Goal: Task Accomplishment & Management: Manage account settings

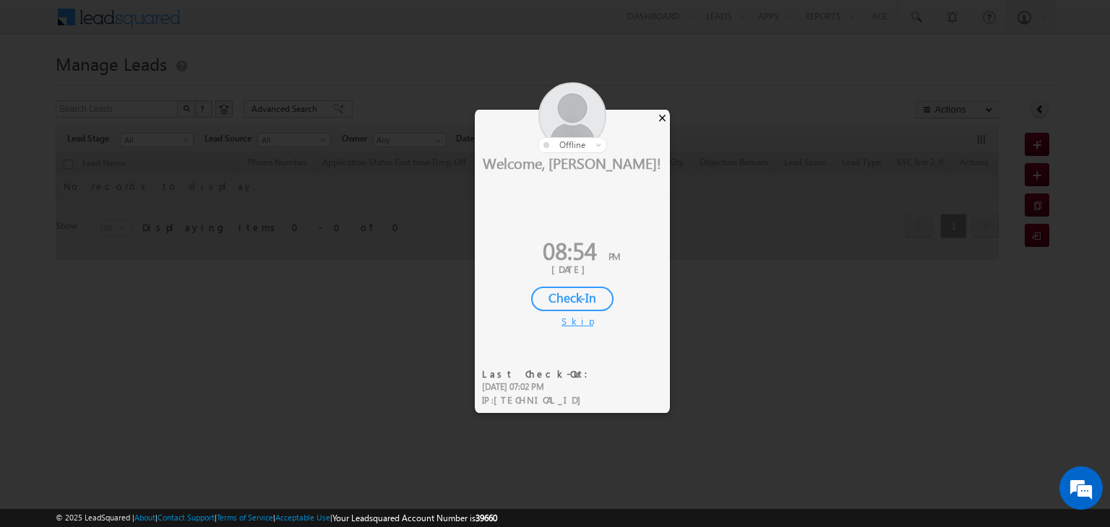
click at [662, 116] on div "×" at bounding box center [661, 118] width 15 height 16
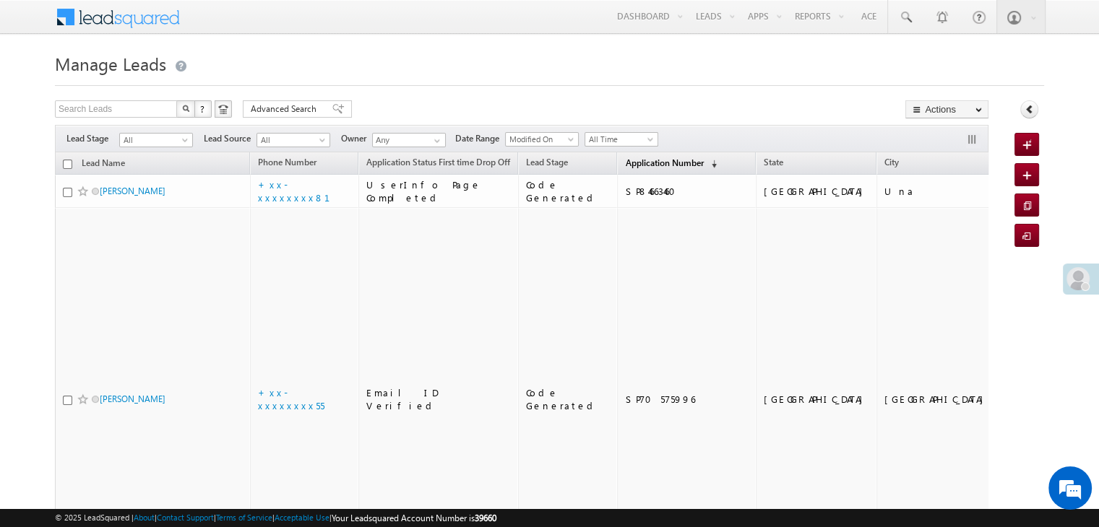
click at [639, 160] on span "Application Number" at bounding box center [664, 162] width 78 height 11
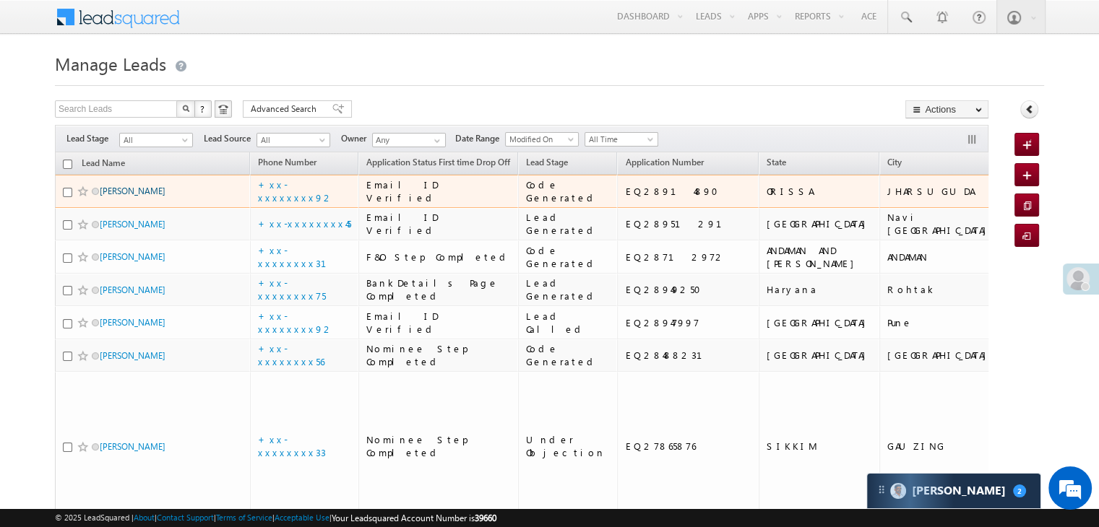
click at [121, 196] on link "Bidyadhar Parida" at bounding box center [133, 191] width 66 height 11
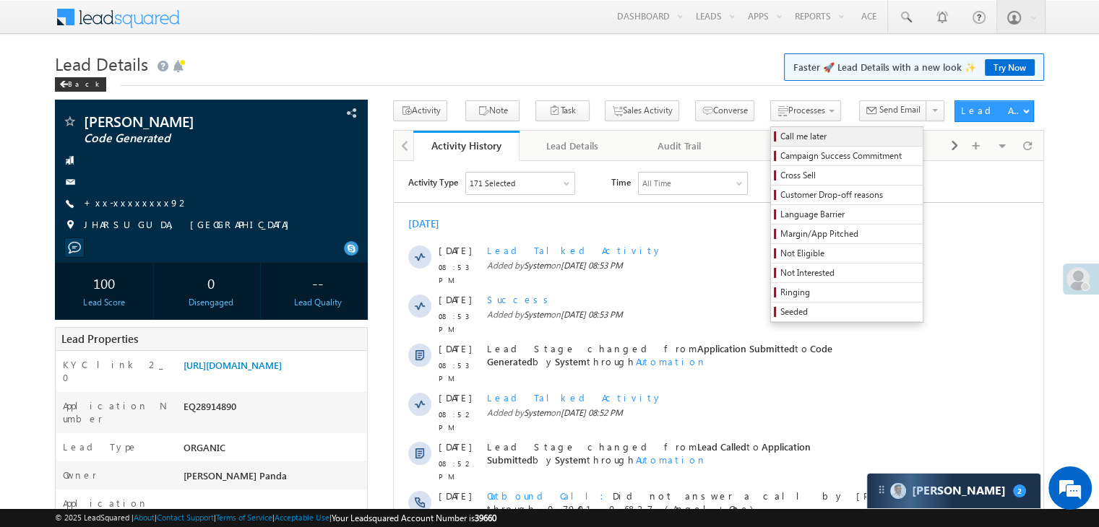
click at [780, 135] on span "Call me later" at bounding box center [848, 136] width 137 height 13
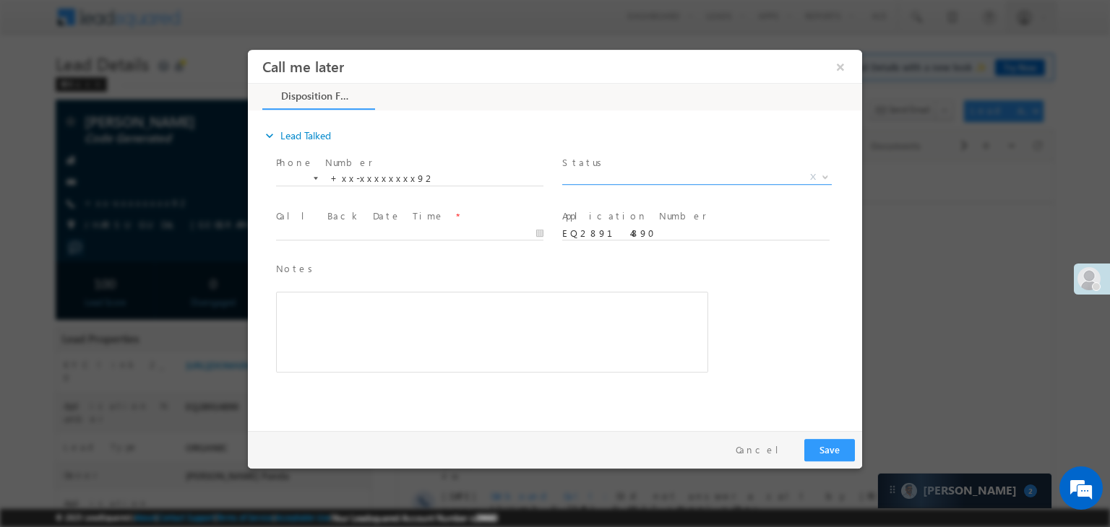
click at [673, 170] on span "X" at bounding box center [696, 177] width 269 height 14
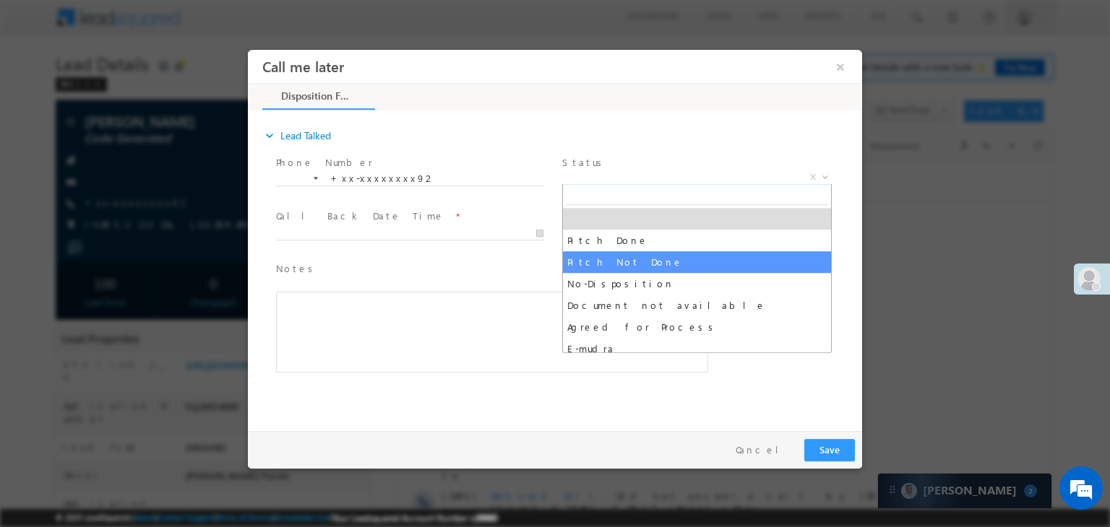
drag, startPoint x: 623, startPoint y: 260, endPoint x: 515, endPoint y: 261, distance: 108.4
select select "Pitch Not Done"
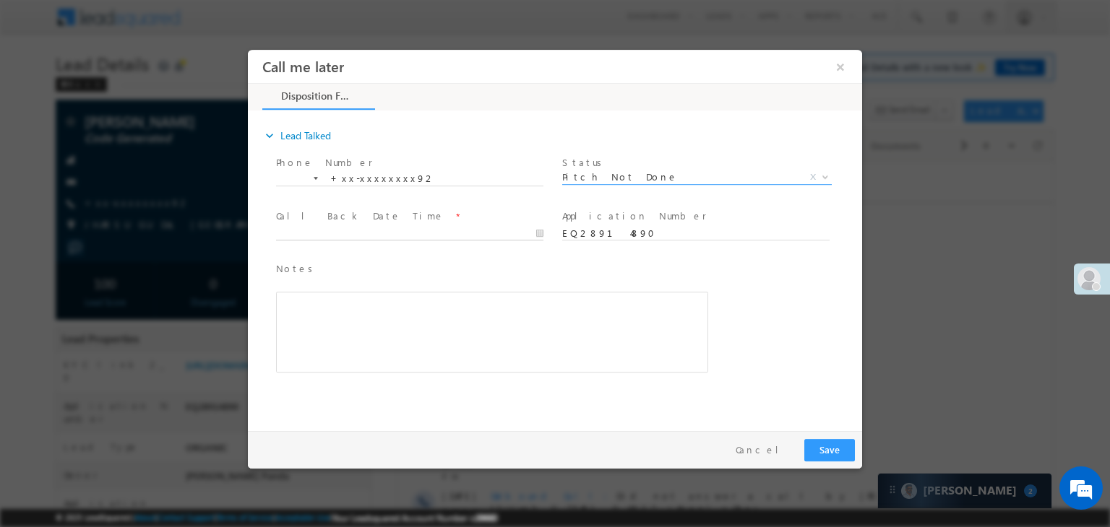
type input "09/14/25 8:54 PM"
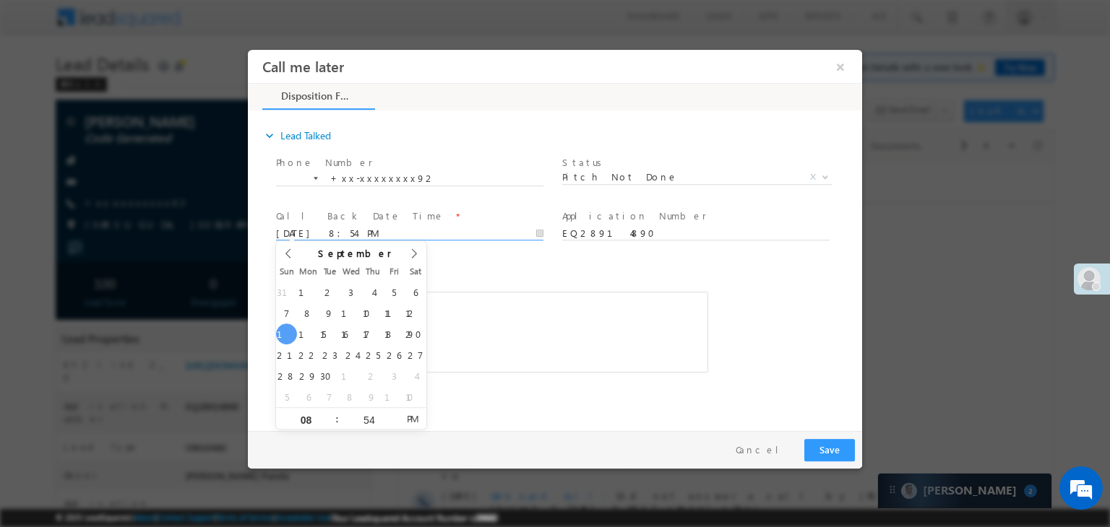
click at [449, 230] on input "09/14/25 8:54 PM" at bounding box center [409, 234] width 267 height 14
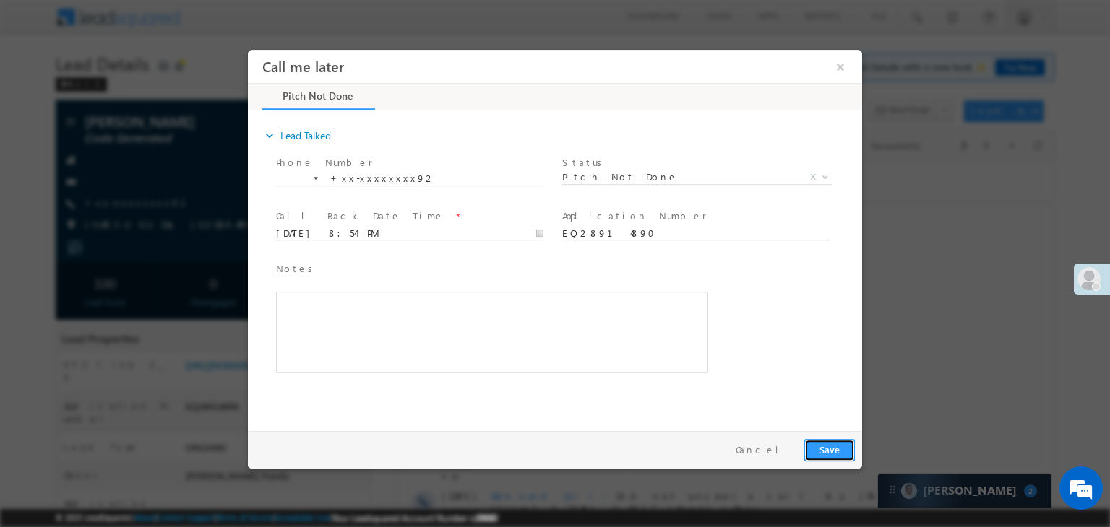
click at [809, 444] on button "Save" at bounding box center [829, 450] width 51 height 22
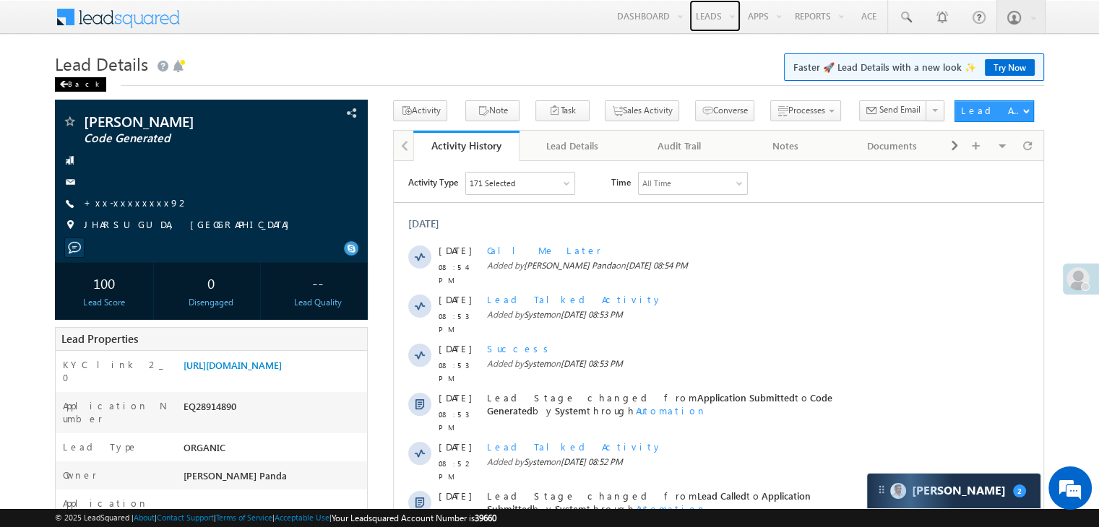
click at [706, 22] on link "Leads" at bounding box center [714, 16] width 51 height 32
click at [72, 84] on div "Back" at bounding box center [80, 84] width 51 height 14
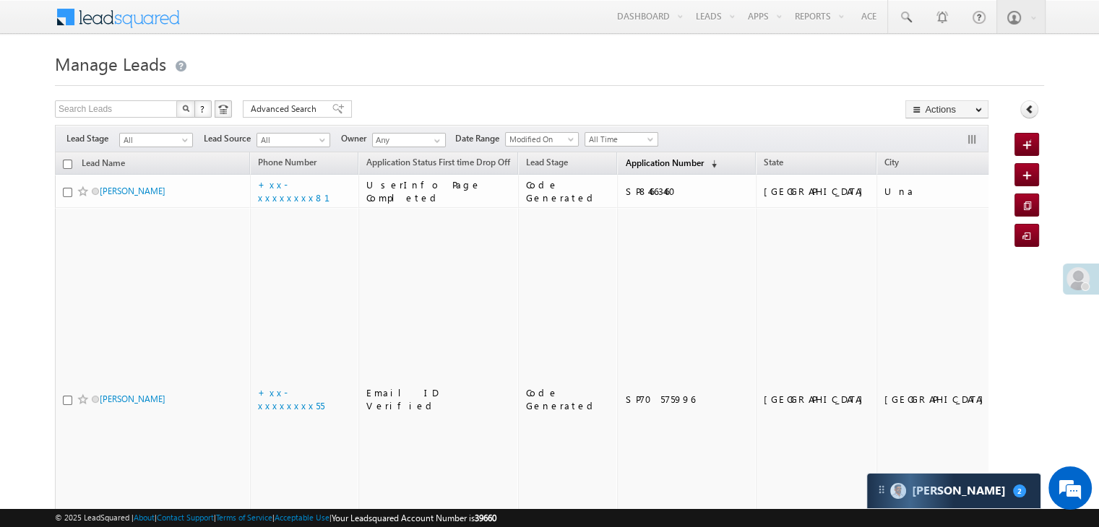
click at [625, 165] on span "Application Number" at bounding box center [664, 162] width 78 height 11
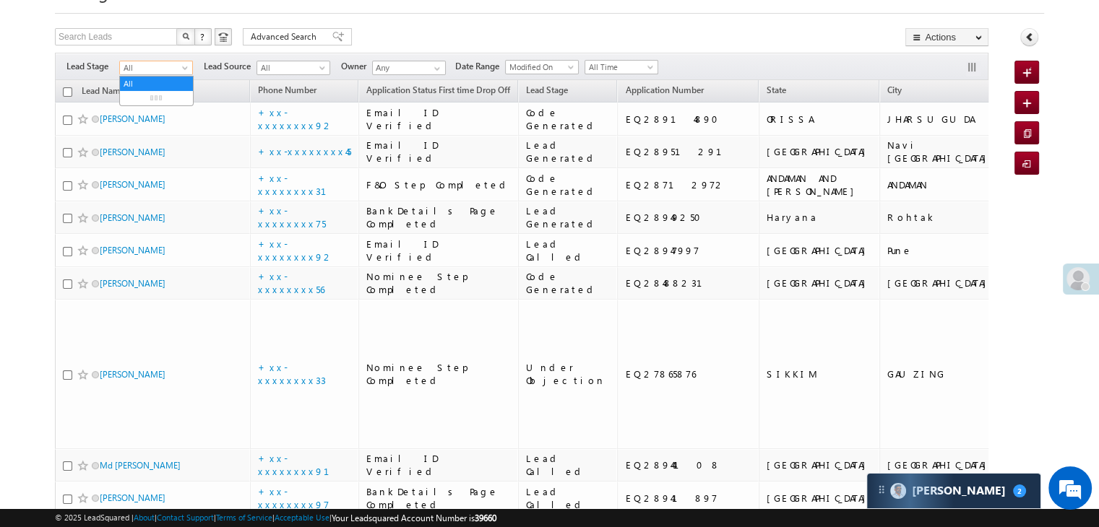
click at [183, 69] on span at bounding box center [187, 71] width 12 height 12
click at [155, 101] on link "Lead Generated" at bounding box center [156, 98] width 73 height 13
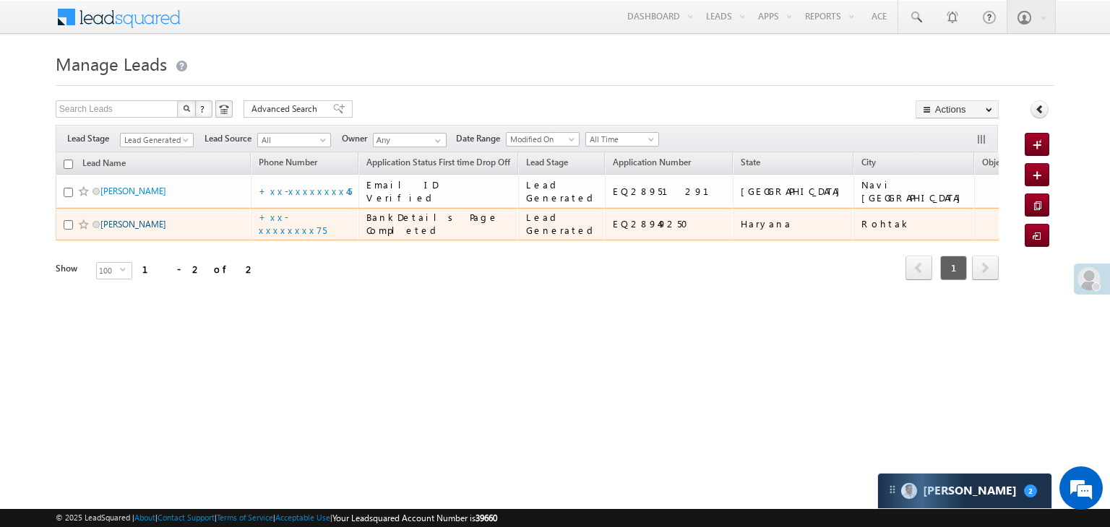
click at [119, 230] on link "Muskan" at bounding box center [133, 224] width 66 height 11
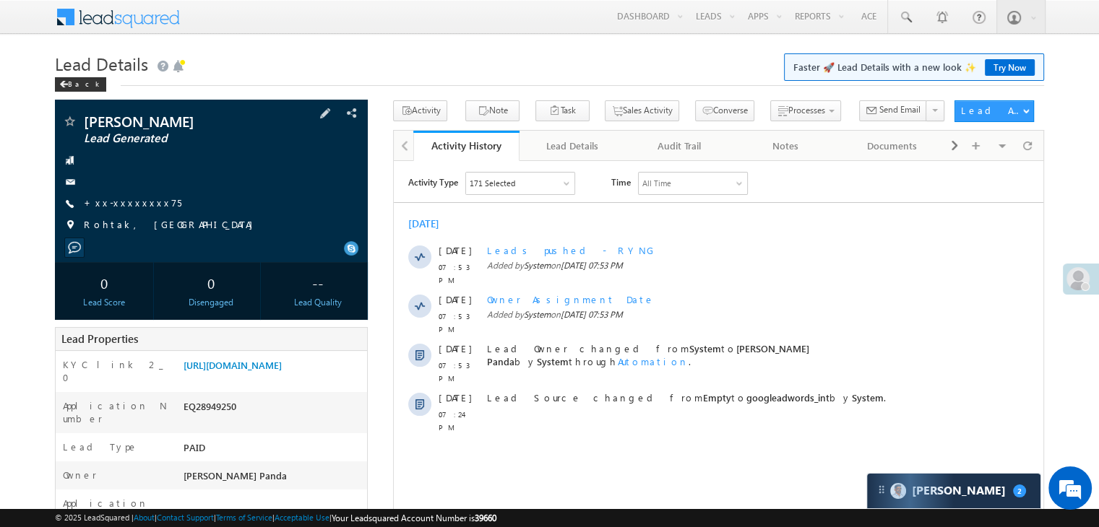
click at [128, 209] on span "+xx-xxxxxxxx75" at bounding box center [133, 203] width 98 height 14
click at [122, 200] on link "+xx-xxxxxxxx75" at bounding box center [133, 202] width 98 height 12
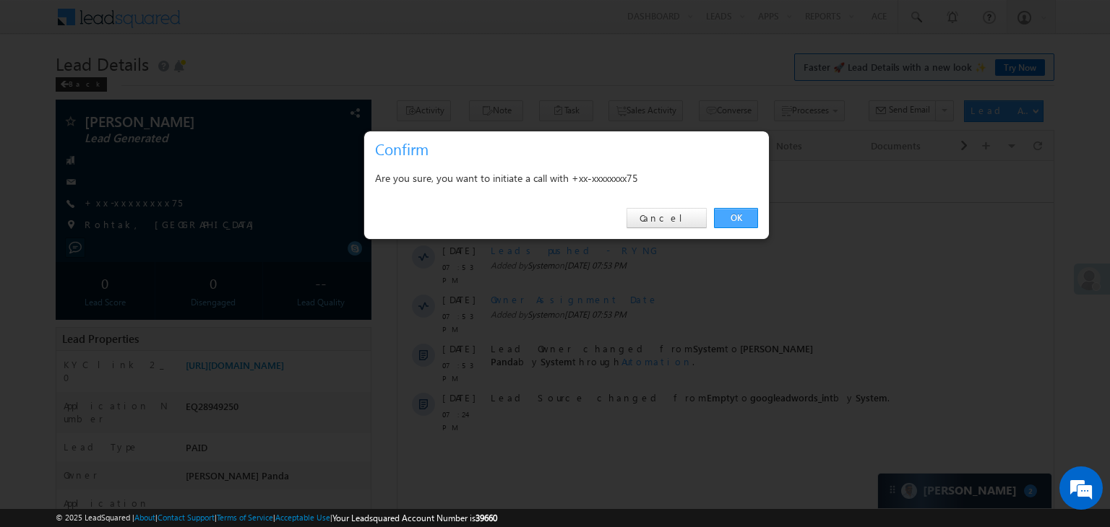
click at [738, 216] on link "OK" at bounding box center [736, 218] width 44 height 20
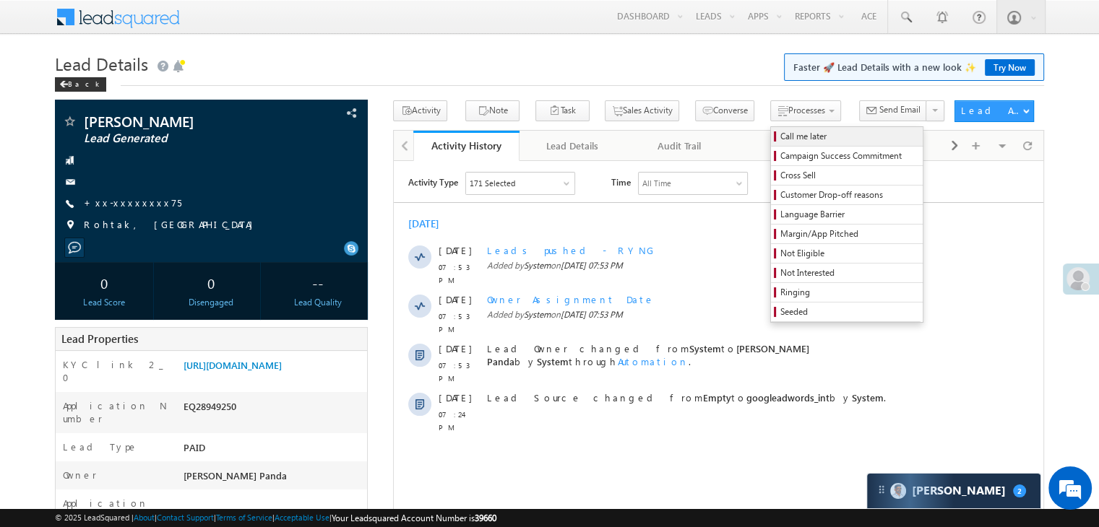
click at [780, 139] on span "Call me later" at bounding box center [848, 136] width 137 height 13
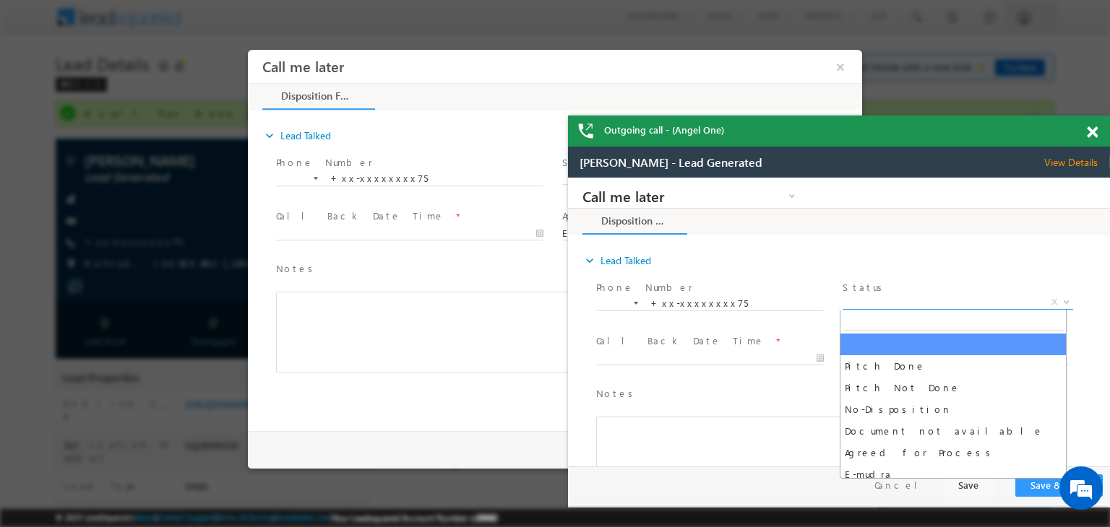
click at [916, 306] on span "X" at bounding box center [957, 302] width 230 height 14
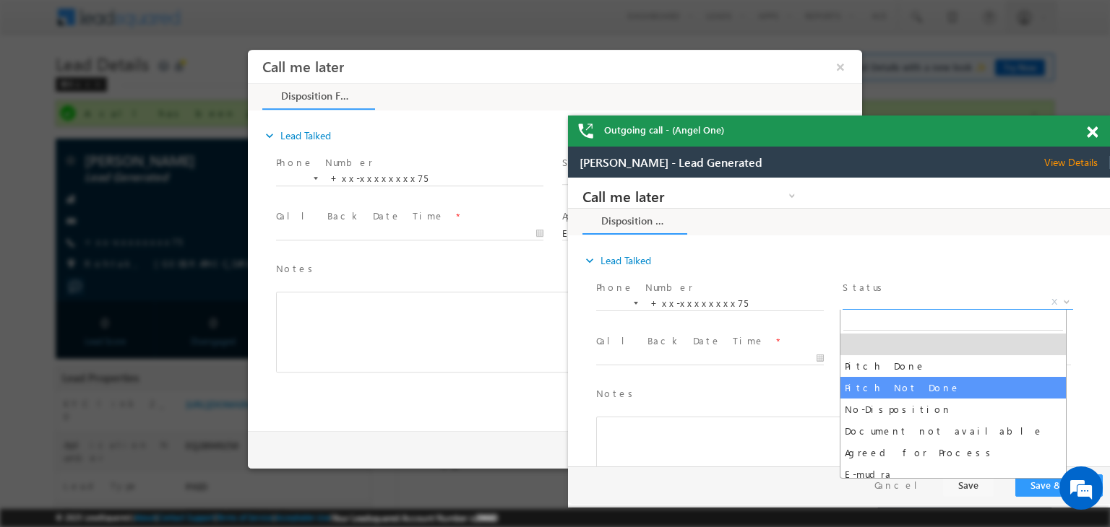
select select "Pitch Not Done"
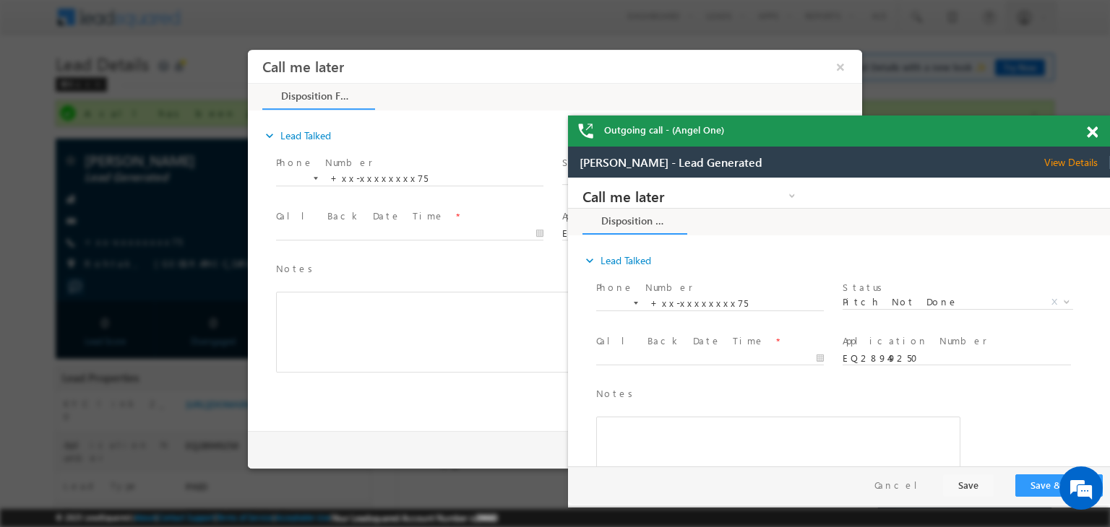
click at [760, 347] on span "Call Back Date Time *" at bounding box center [710, 342] width 229 height 16
type input "09/14/25 8:57 PM"
click at [758, 361] on input "09/14/25 8:57 PM" at bounding box center [710, 359] width 228 height 14
click at [1027, 481] on button "Save & Close" at bounding box center [1058, 486] width 87 height 22
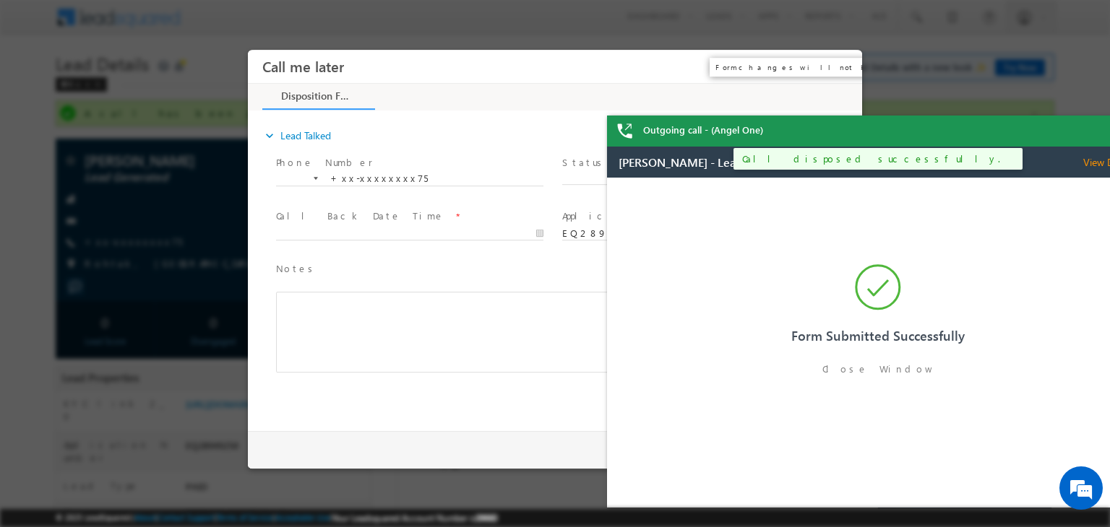
click at [841, 69] on button "×" at bounding box center [840, 66] width 25 height 27
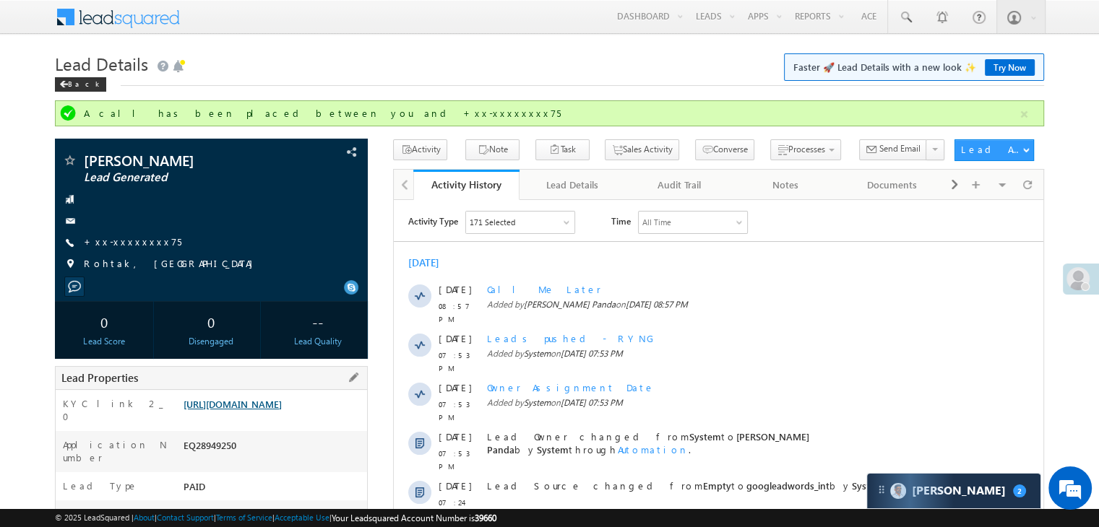
click at [269, 410] on link "[URL][DOMAIN_NAME]" at bounding box center [232, 404] width 98 height 12
click at [72, 83] on div "Back" at bounding box center [80, 84] width 51 height 14
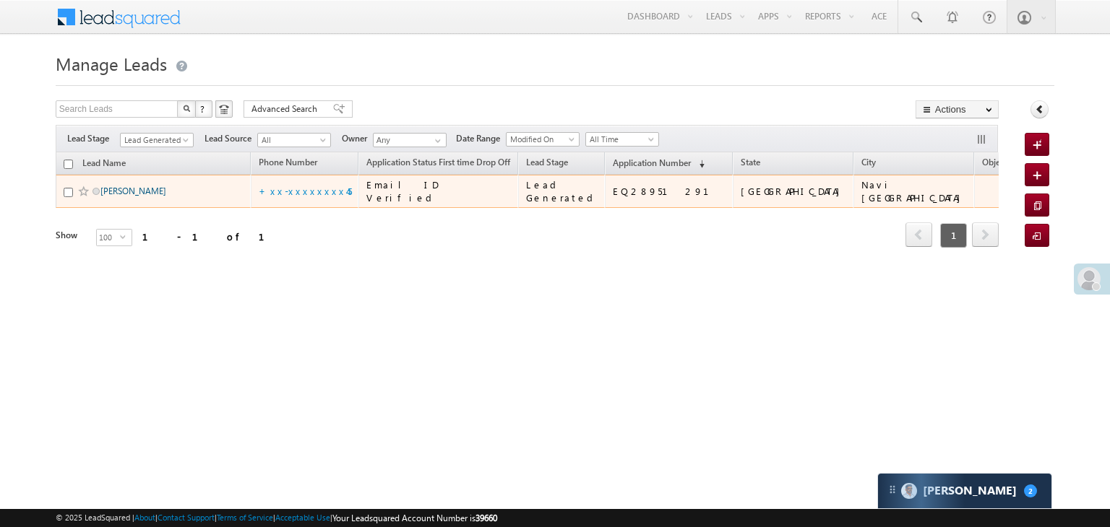
click at [120, 196] on link "[PERSON_NAME]" at bounding box center [133, 191] width 66 height 11
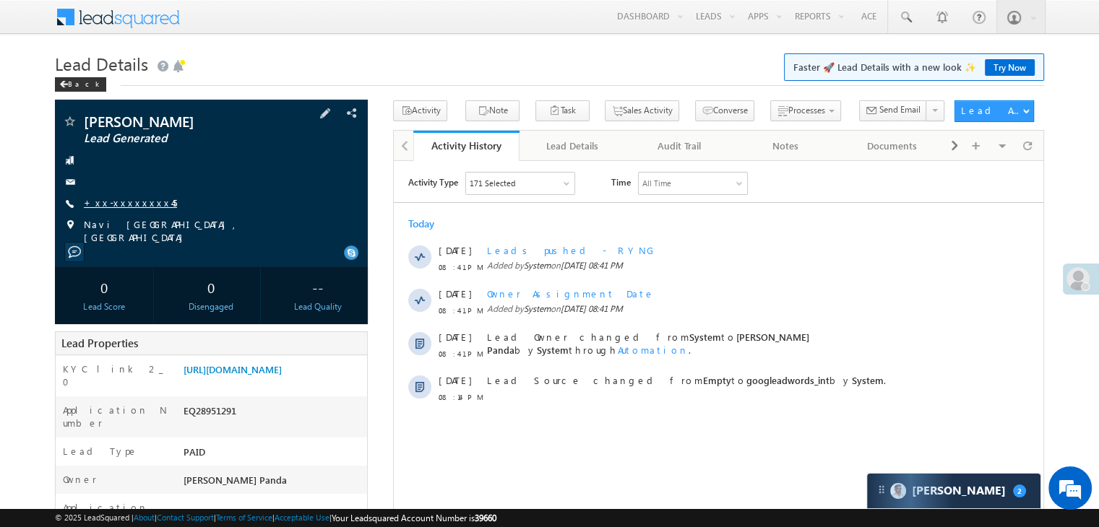
click at [127, 204] on link "+xx-xxxxxxxx45" at bounding box center [130, 202] width 93 height 12
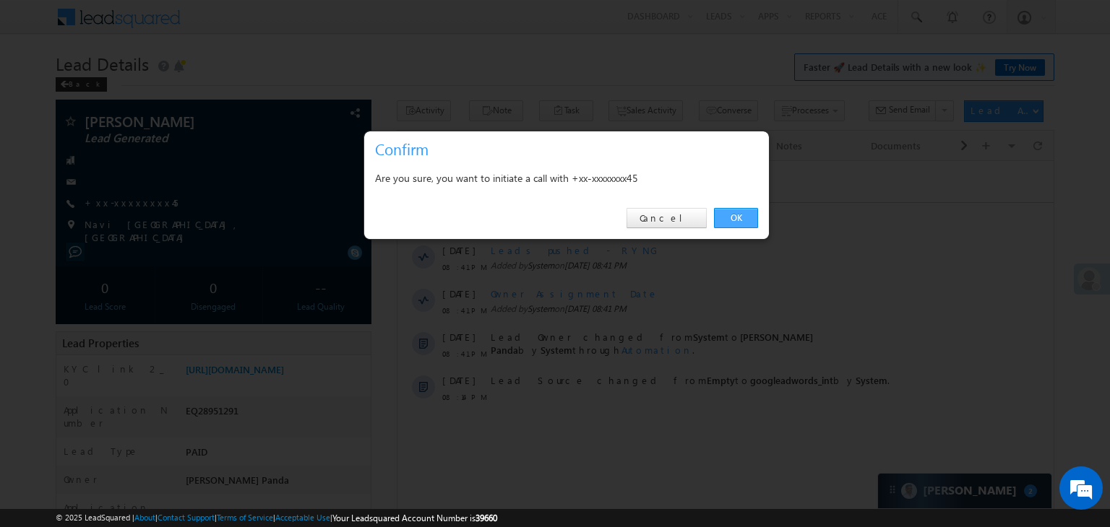
drag, startPoint x: 732, startPoint y: 220, endPoint x: 205, endPoint y: 35, distance: 558.8
click at [732, 220] on link "OK" at bounding box center [736, 218] width 44 height 20
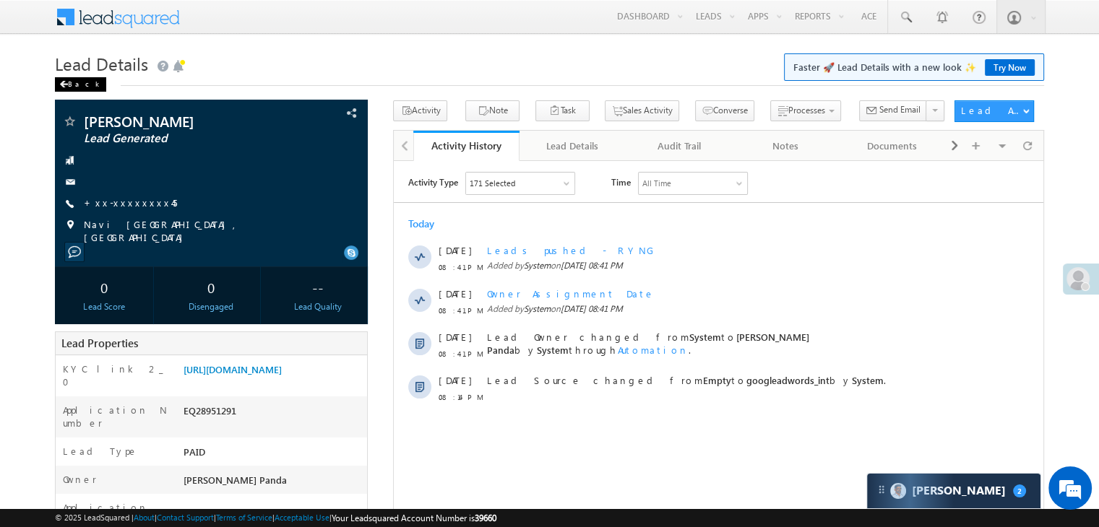
click at [69, 81] on div "Back" at bounding box center [80, 84] width 51 height 14
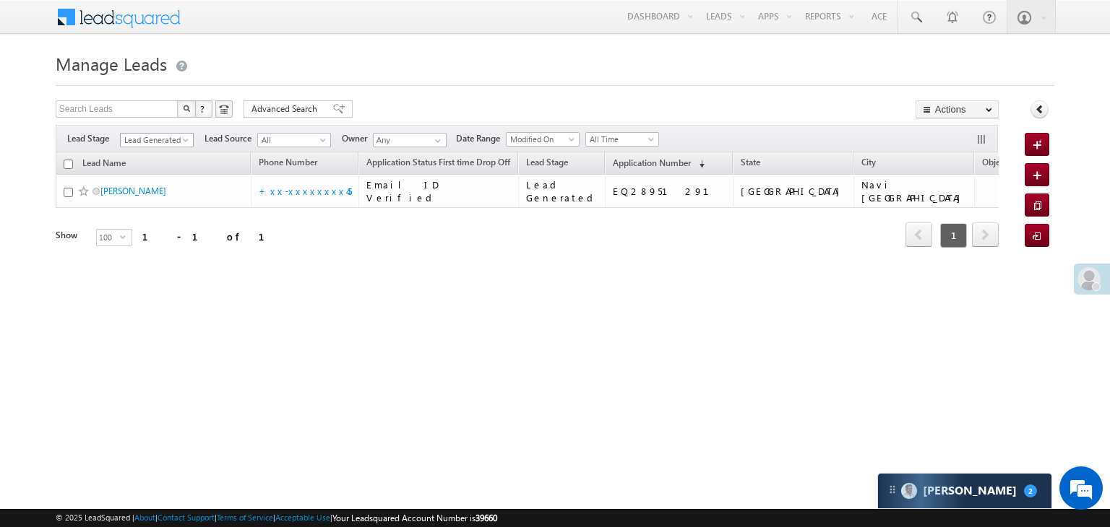
click at [187, 142] on span at bounding box center [187, 143] width 12 height 12
click at [147, 149] on li "All" at bounding box center [157, 156] width 73 height 14
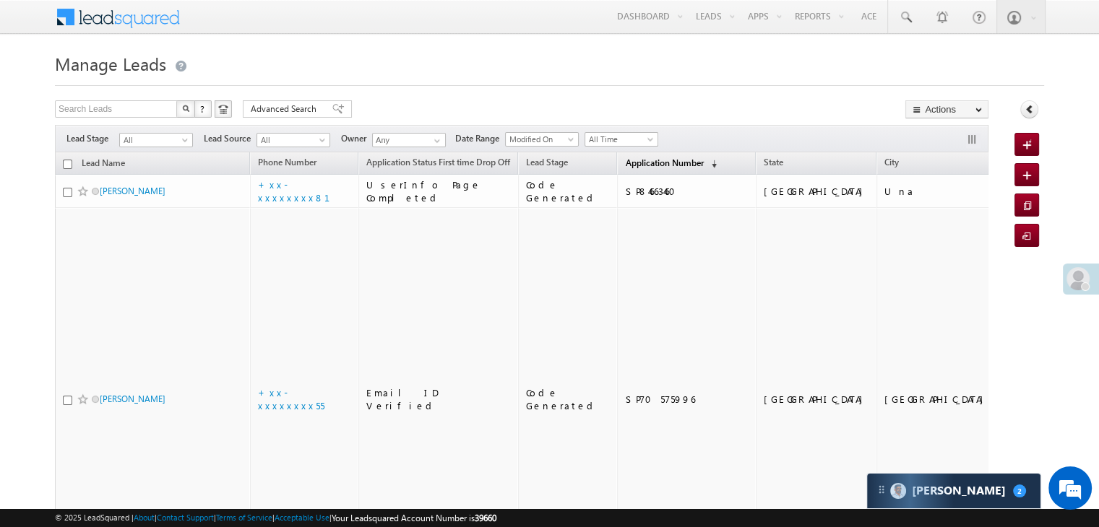
click at [638, 165] on span "Application Number" at bounding box center [664, 162] width 78 height 11
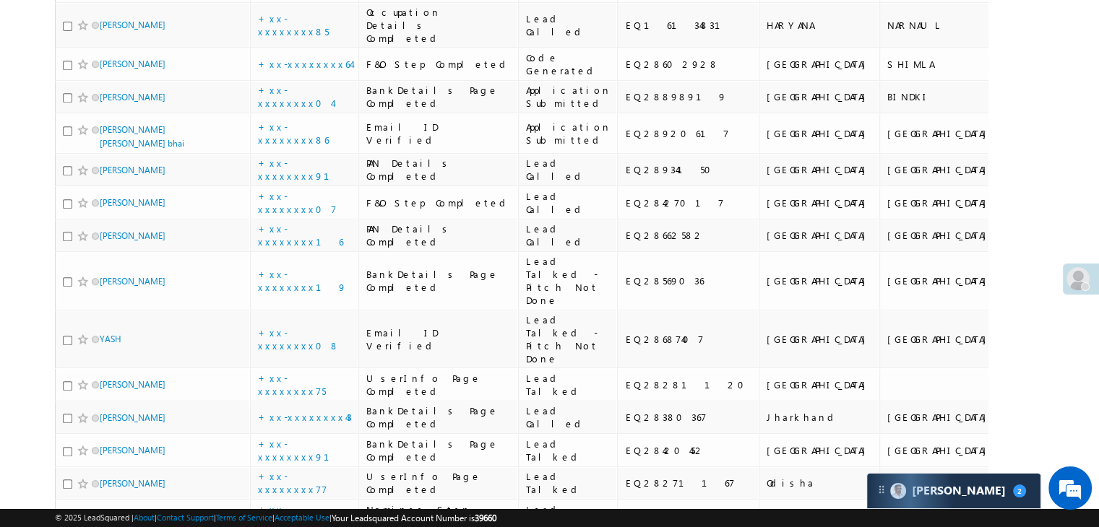
scroll to position [795, 0]
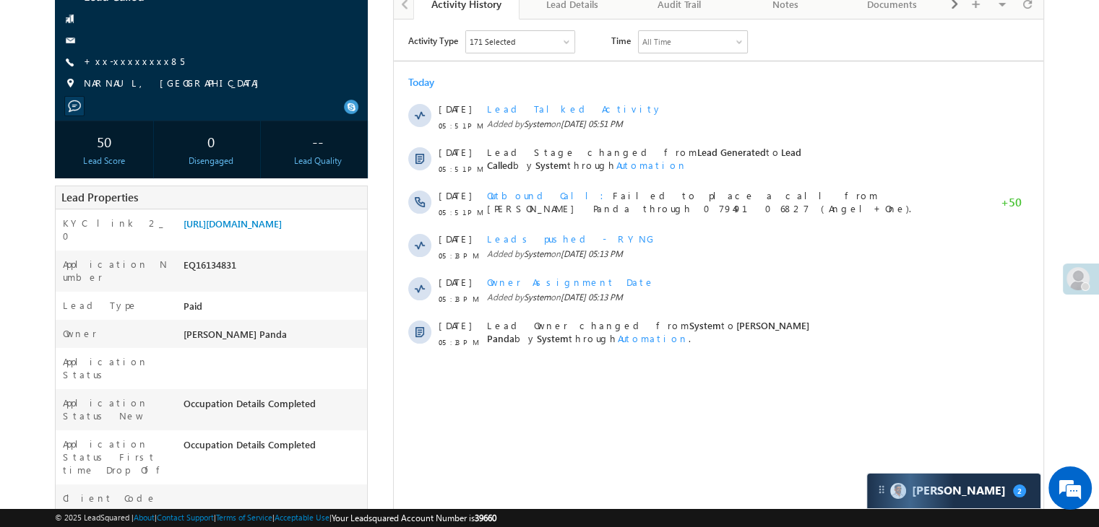
scroll to position [144, 0]
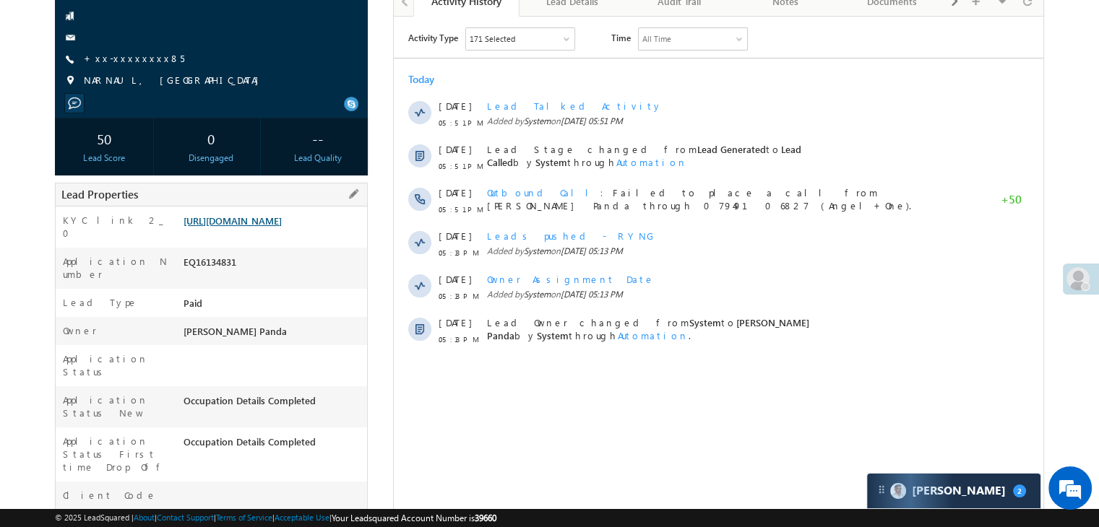
click at [282, 227] on link "[URL][DOMAIN_NAME]" at bounding box center [232, 221] width 98 height 12
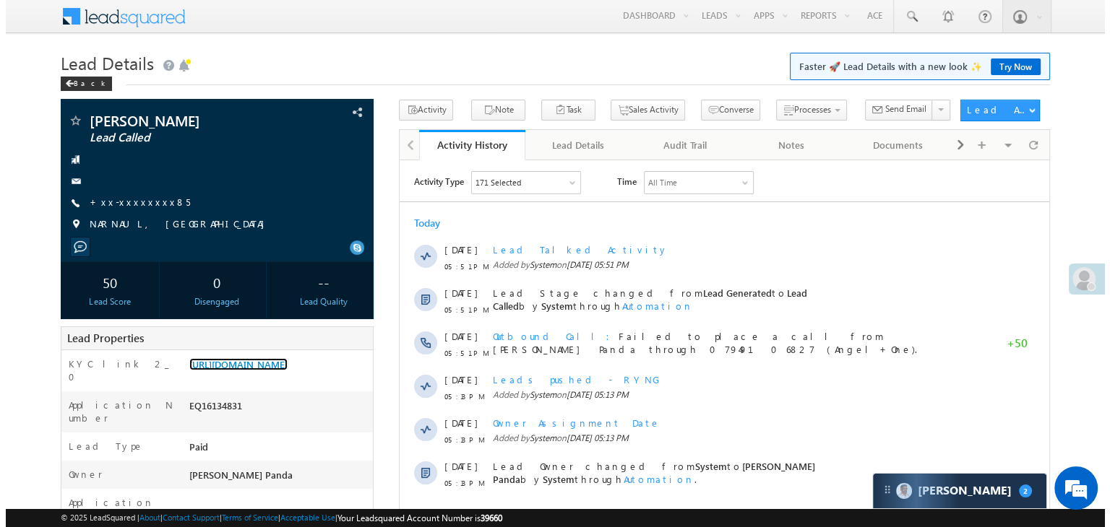
scroll to position [0, 0]
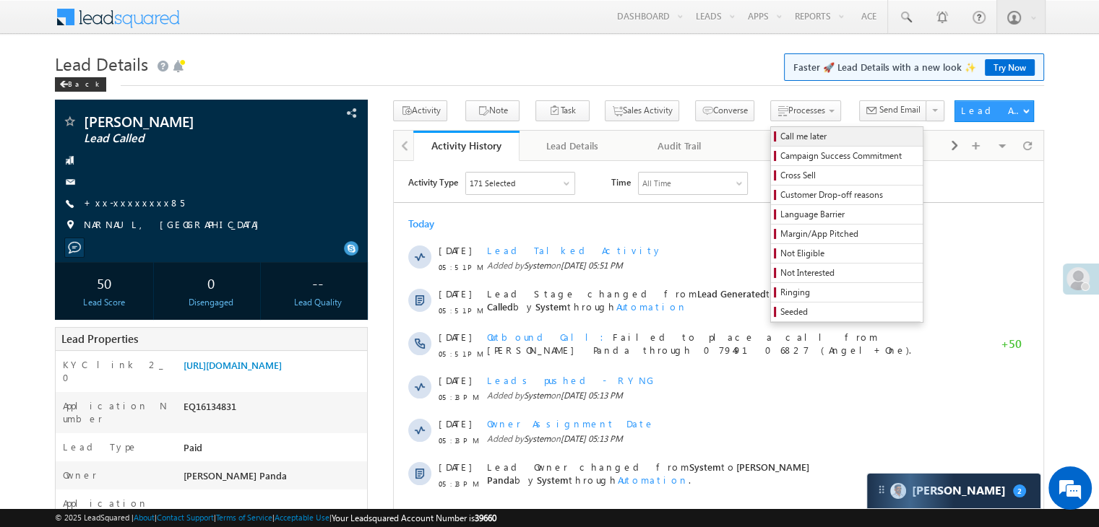
click at [780, 139] on span "Call me later" at bounding box center [848, 136] width 137 height 13
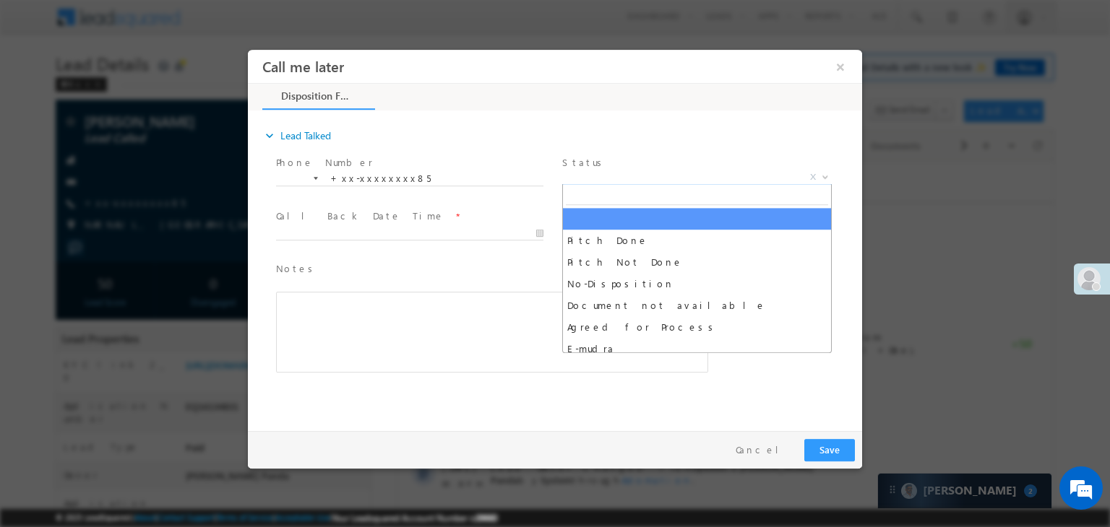
click at [664, 173] on span "X" at bounding box center [696, 177] width 269 height 14
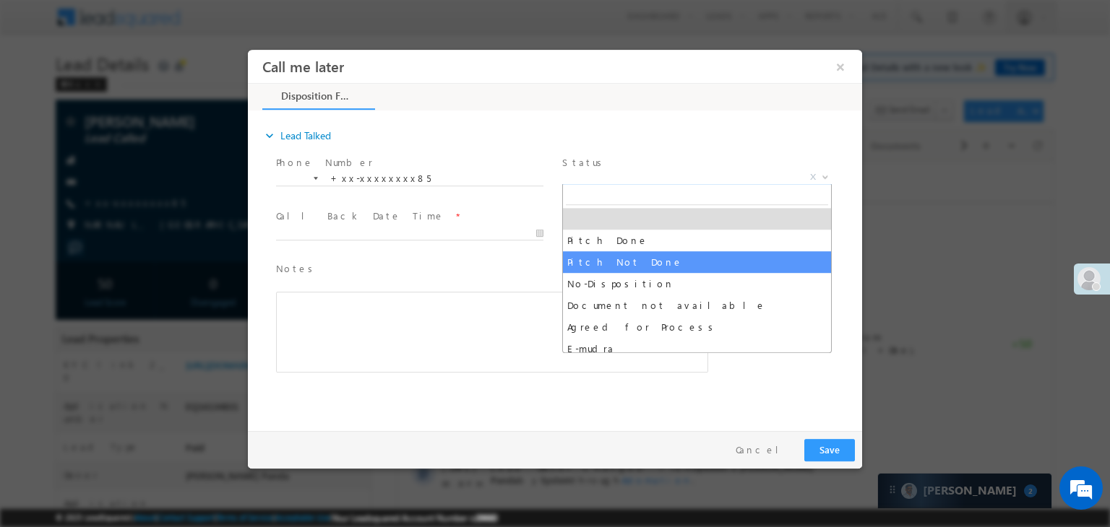
select select "Pitch Not Done"
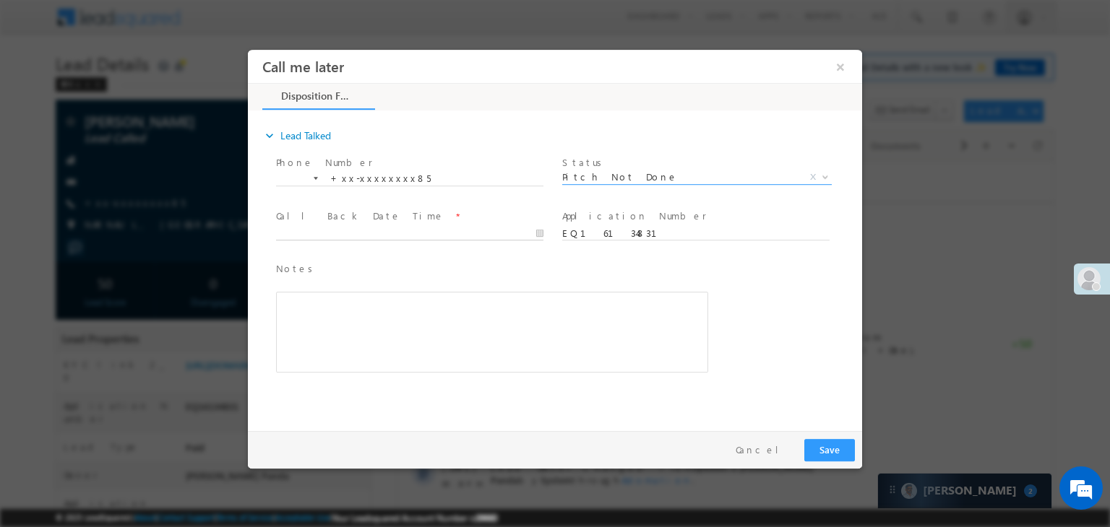
type input "09/14/25 8:59 PM"
click at [474, 231] on input "09/14/25 8:59 PM" at bounding box center [409, 234] width 267 height 14
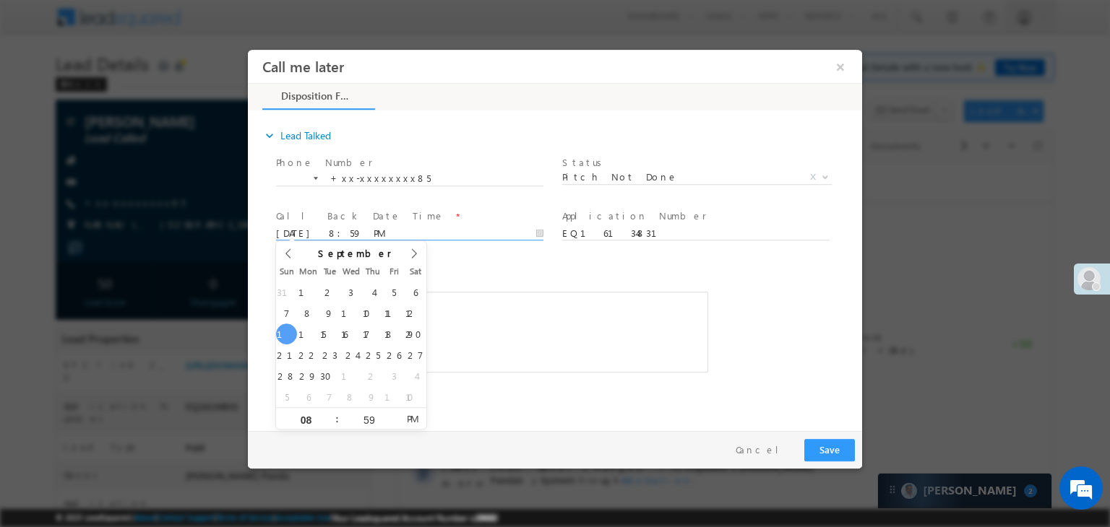
click at [803, 445] on div "Pay & Save Save Cancel" at bounding box center [558, 450] width 621 height 38
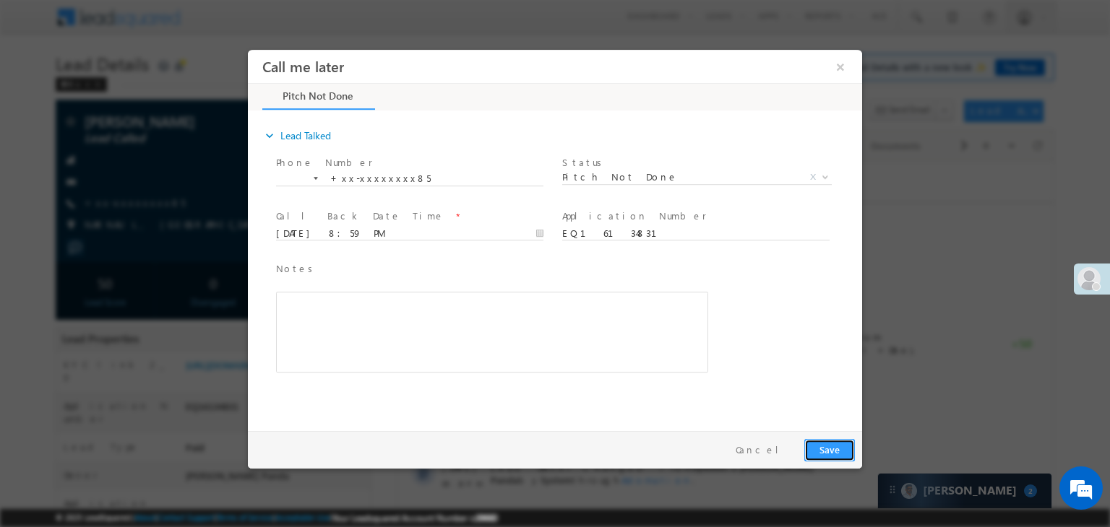
click at [818, 444] on button "Save" at bounding box center [829, 450] width 51 height 22
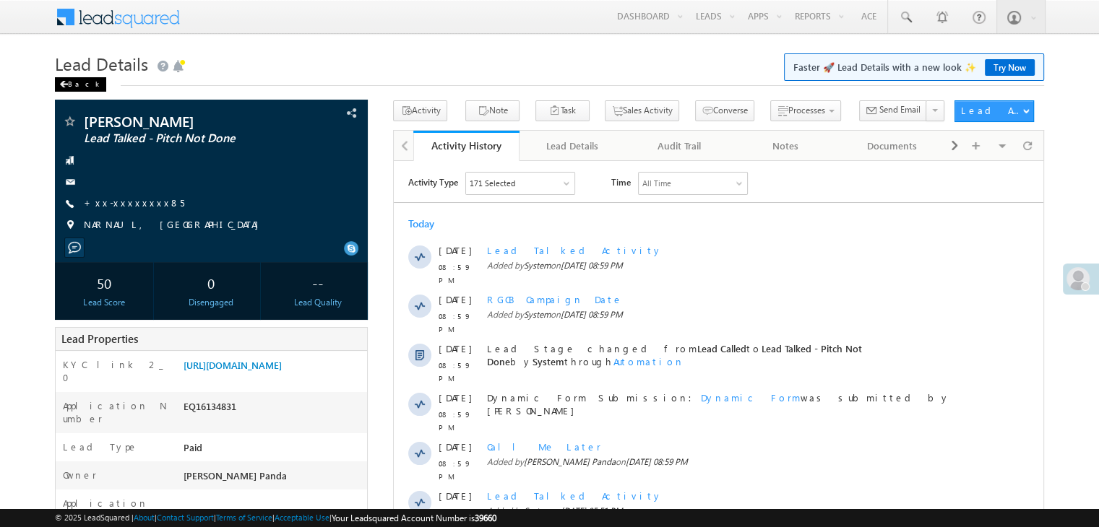
click at [69, 82] on div "Back" at bounding box center [80, 84] width 51 height 14
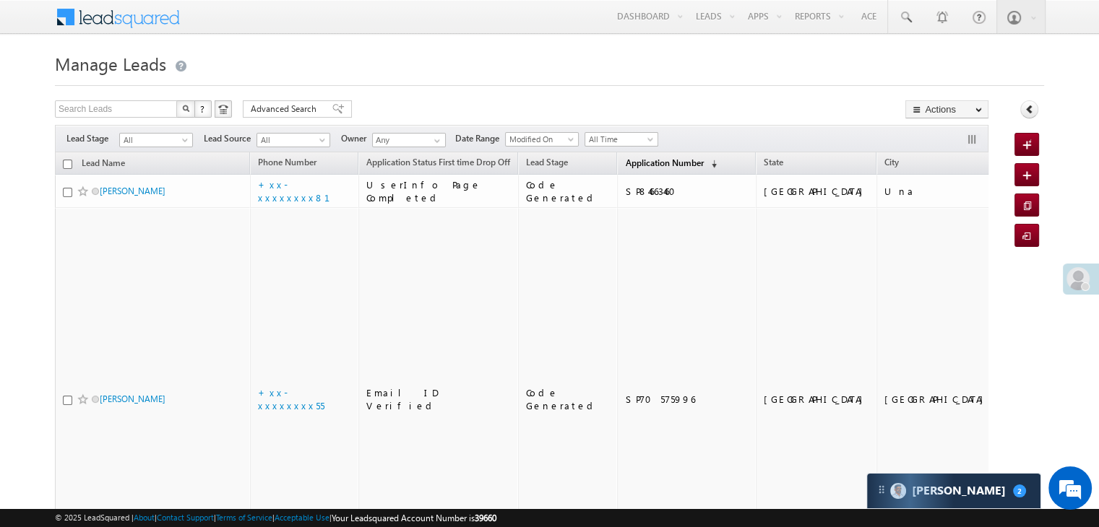
click at [641, 160] on span "Application Number" at bounding box center [664, 162] width 78 height 11
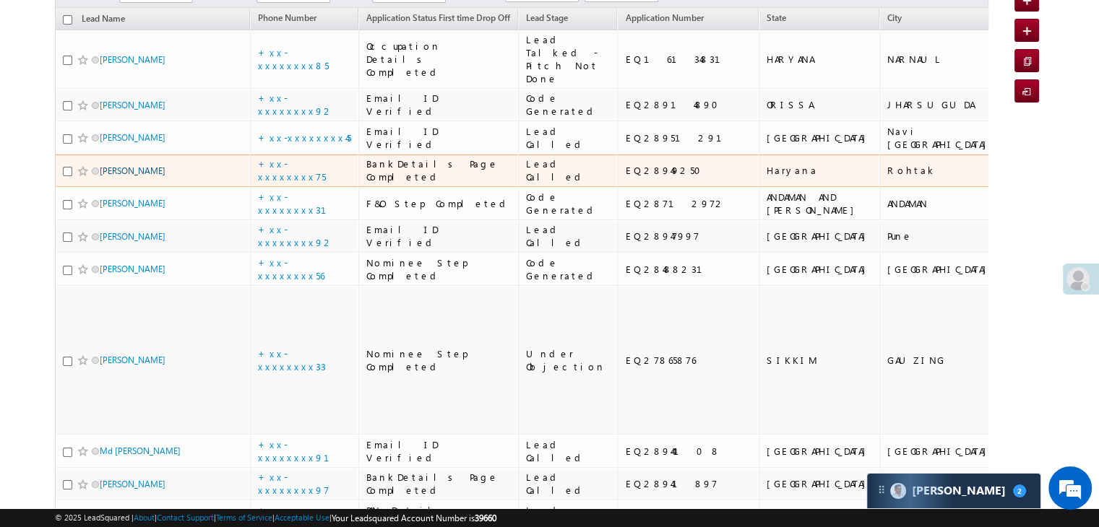
click at [124, 176] on link "[PERSON_NAME]" at bounding box center [133, 170] width 66 height 11
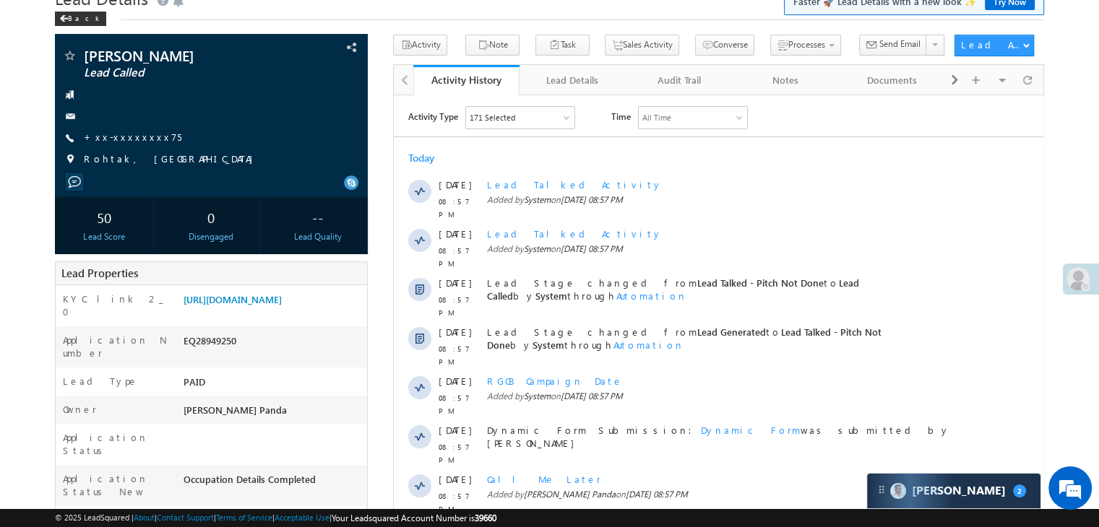
scroll to position [144, 0]
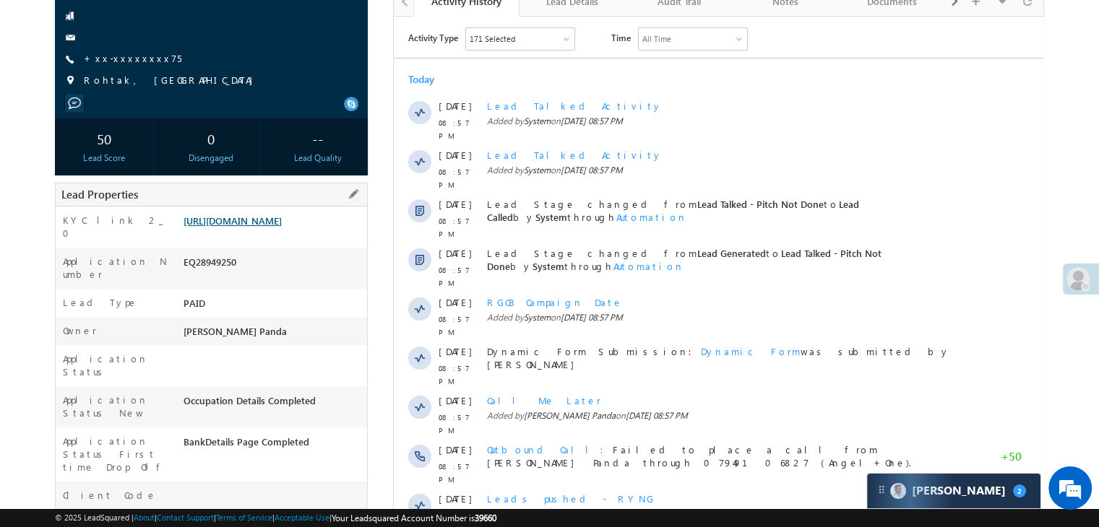
click at [262, 227] on link "[URL][DOMAIN_NAME]" at bounding box center [232, 221] width 98 height 12
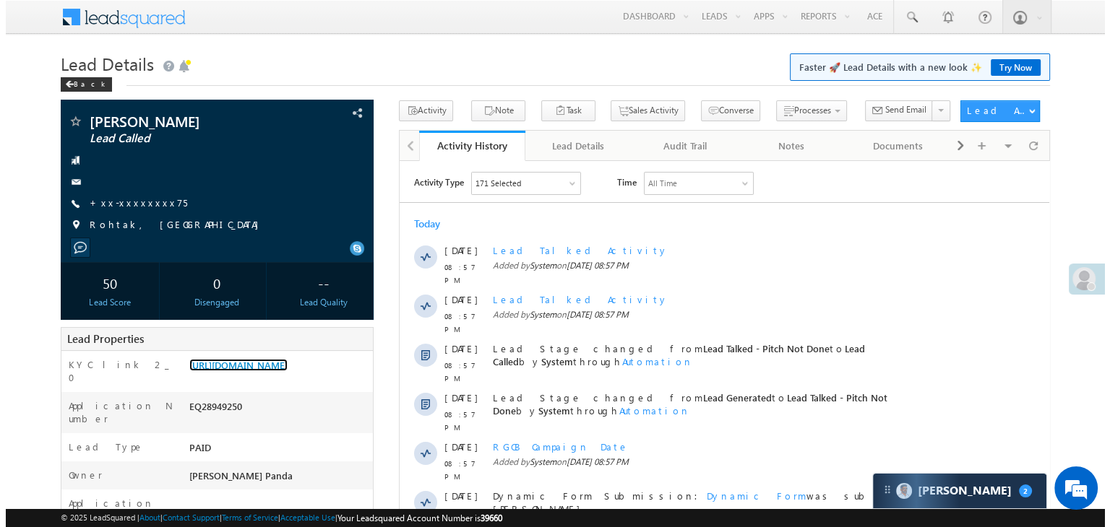
scroll to position [0, 0]
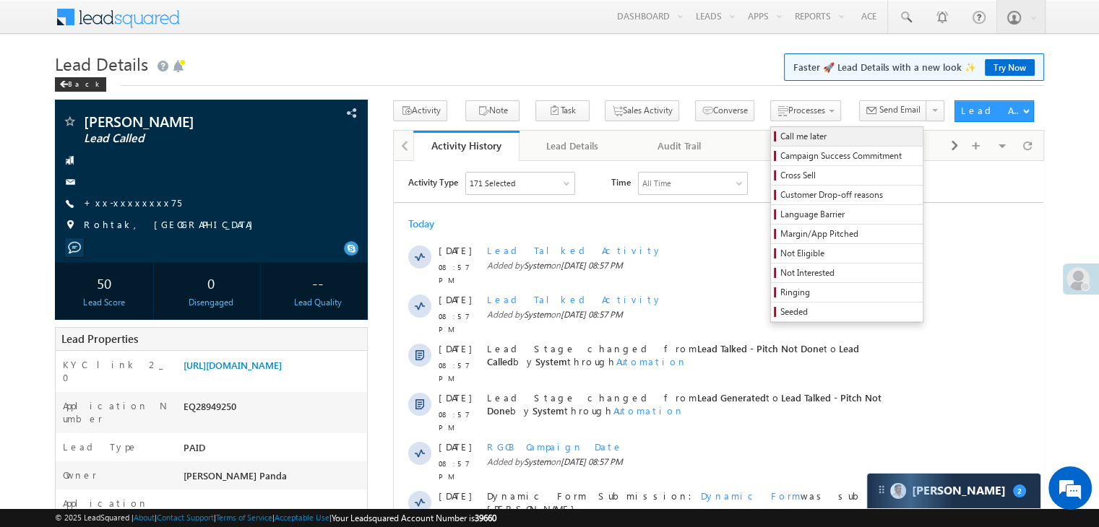
click at [780, 138] on span "Call me later" at bounding box center [848, 136] width 137 height 13
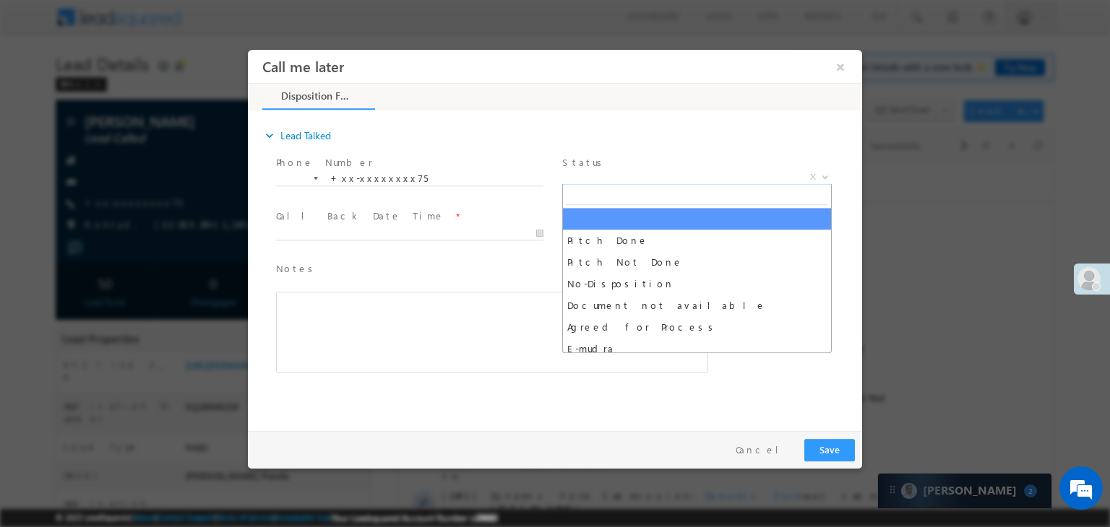
click at [725, 173] on span "X" at bounding box center [696, 177] width 269 height 14
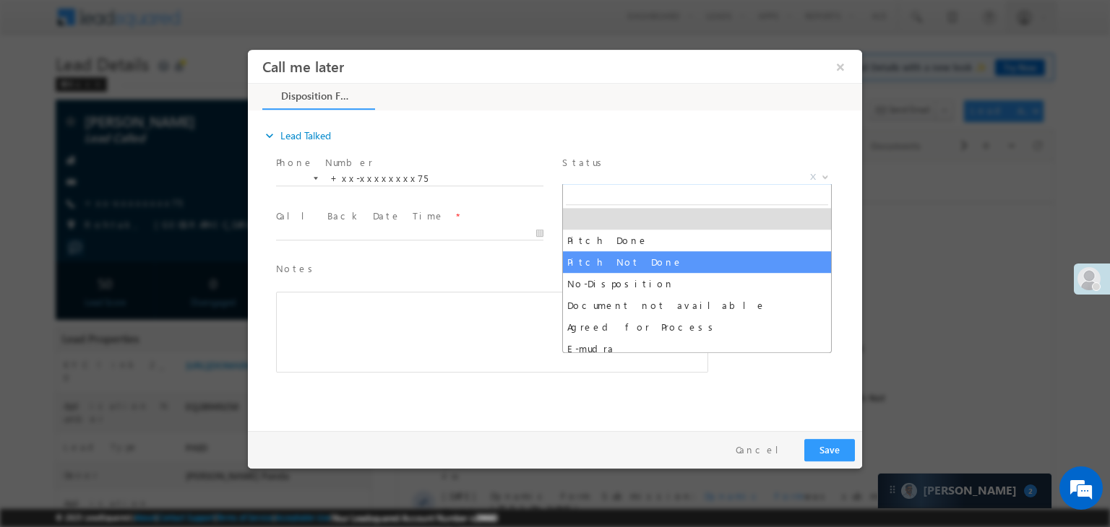
select select "Pitch Not Done"
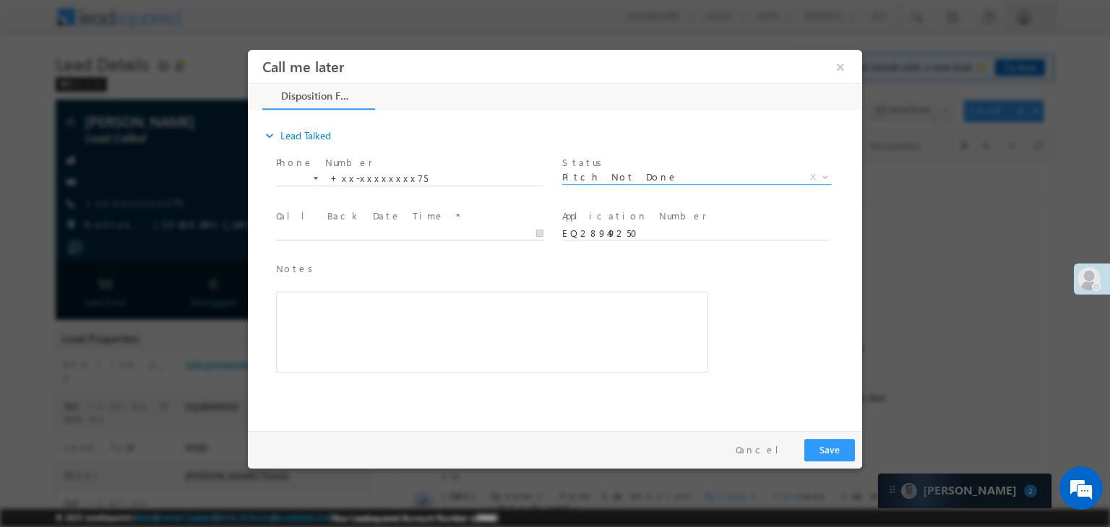
type input "09/14/25 9:04 PM"
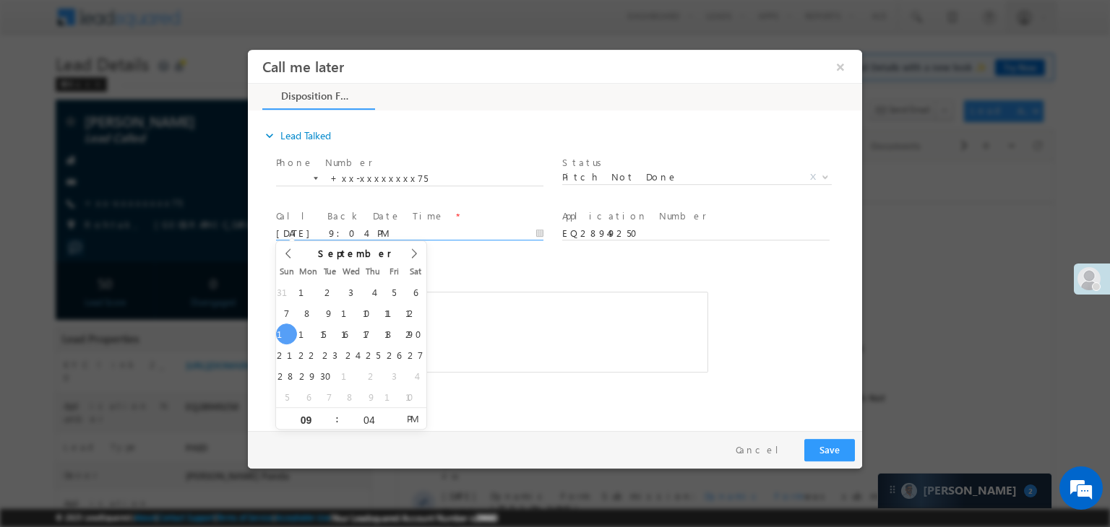
click at [498, 233] on input "09/14/25 9:04 PM" at bounding box center [409, 234] width 267 height 14
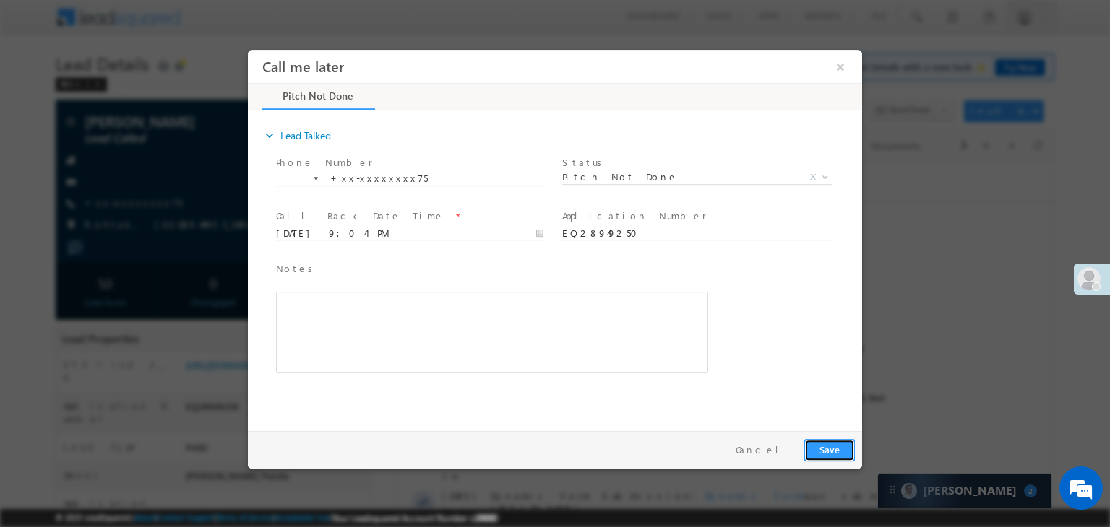
click at [836, 449] on button "Save" at bounding box center [829, 450] width 51 height 22
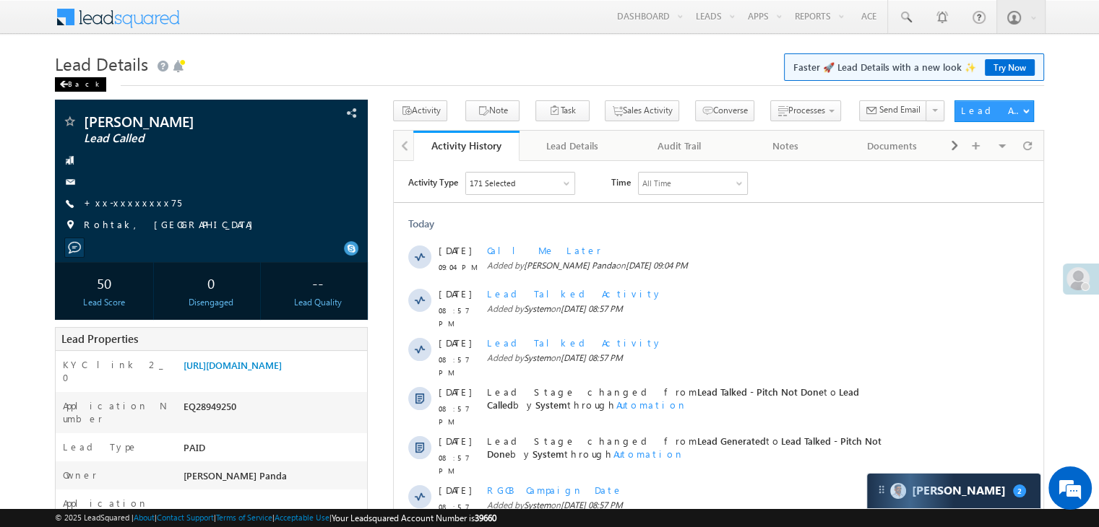
click at [73, 82] on div "Back" at bounding box center [80, 84] width 51 height 14
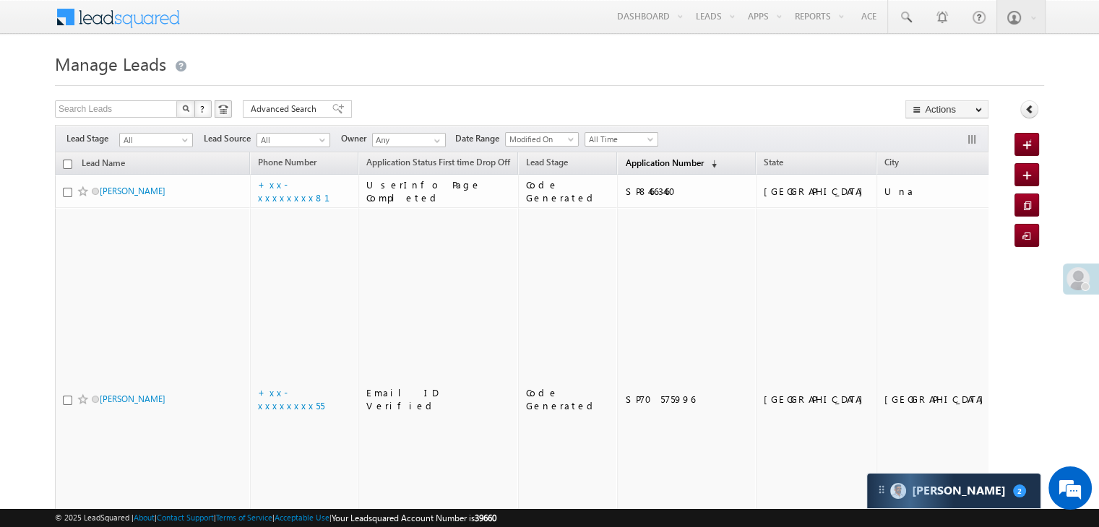
click at [630, 165] on span "Application Number" at bounding box center [664, 162] width 78 height 11
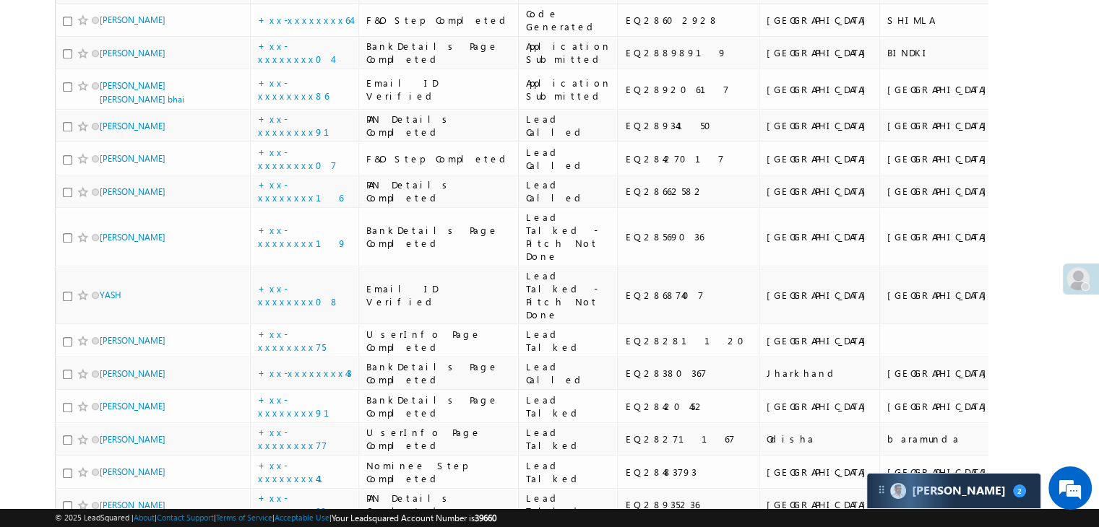
scroll to position [795, 0]
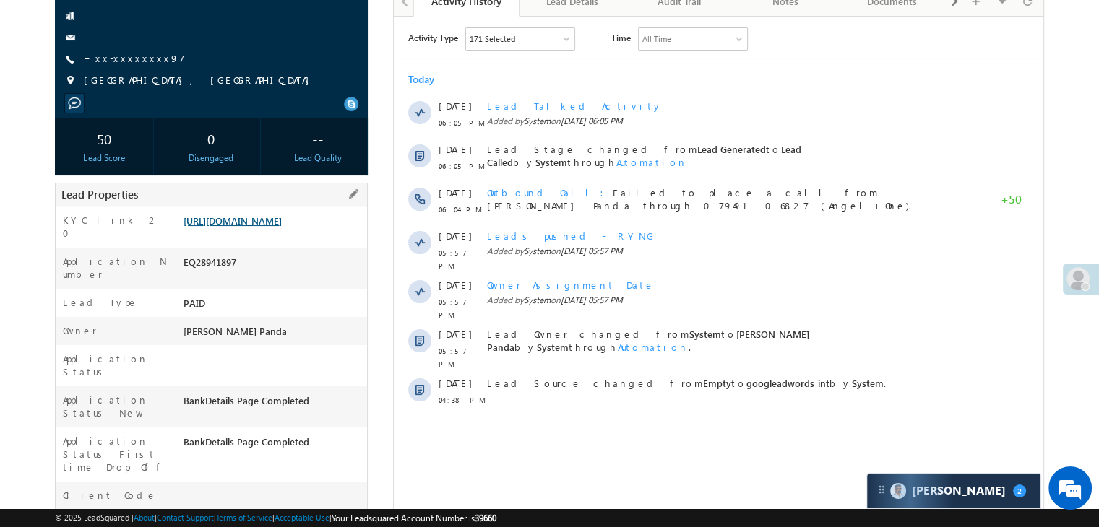
click at [256, 227] on link "[URL][DOMAIN_NAME]" at bounding box center [232, 221] width 98 height 12
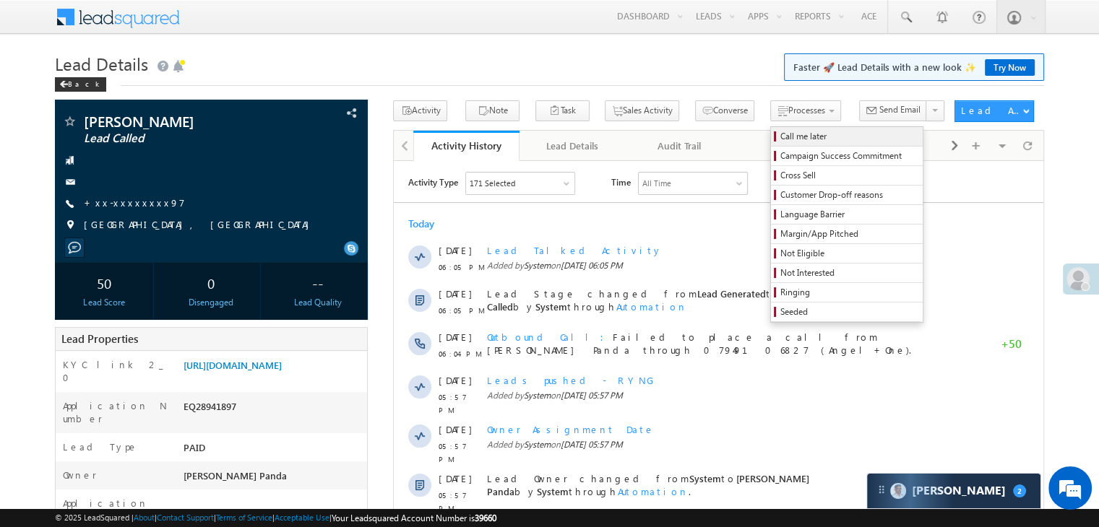
click at [778, 131] on link "Call me later" at bounding box center [847, 136] width 152 height 19
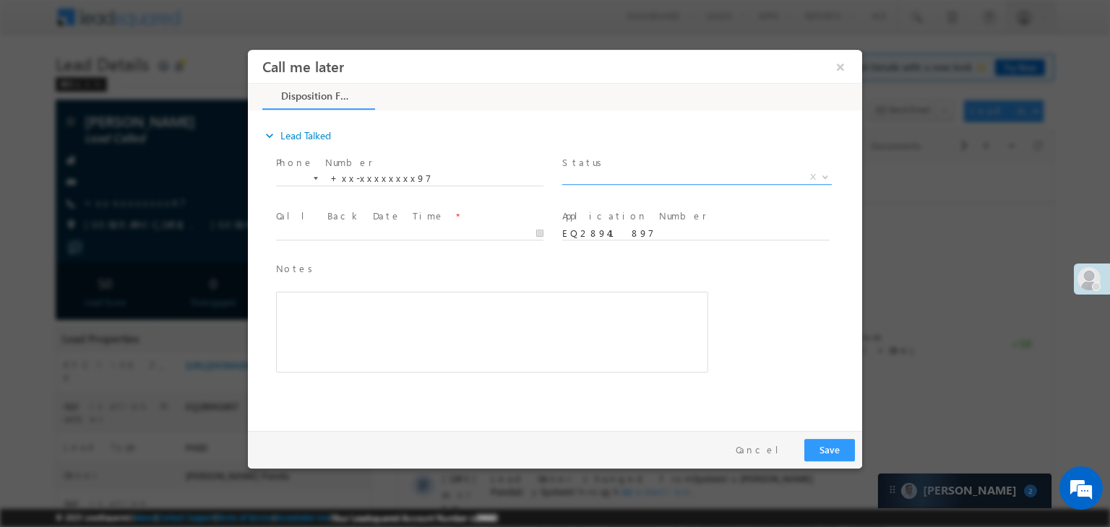
click at [688, 170] on span "X" at bounding box center [696, 177] width 269 height 14
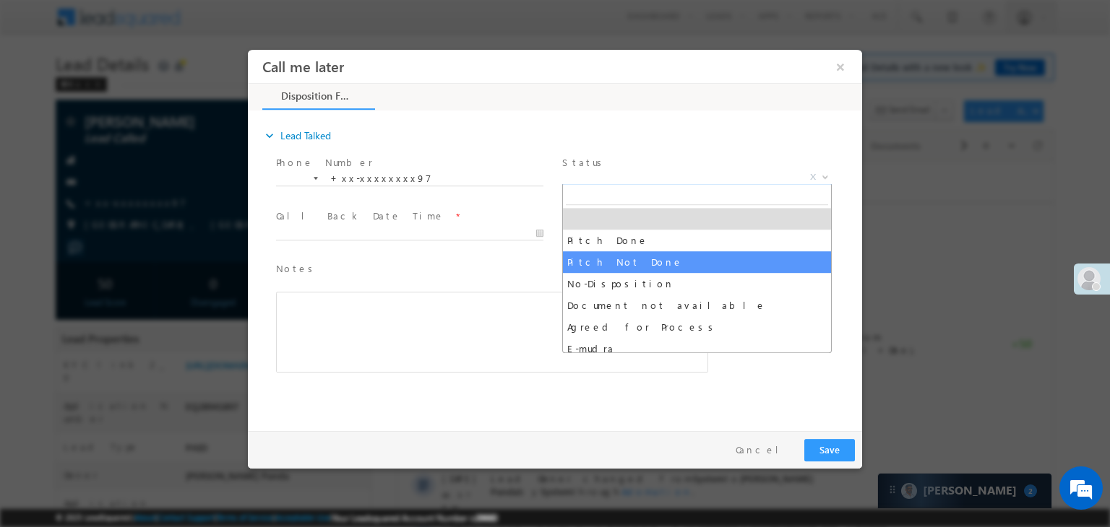
select select "Pitch Not Done"
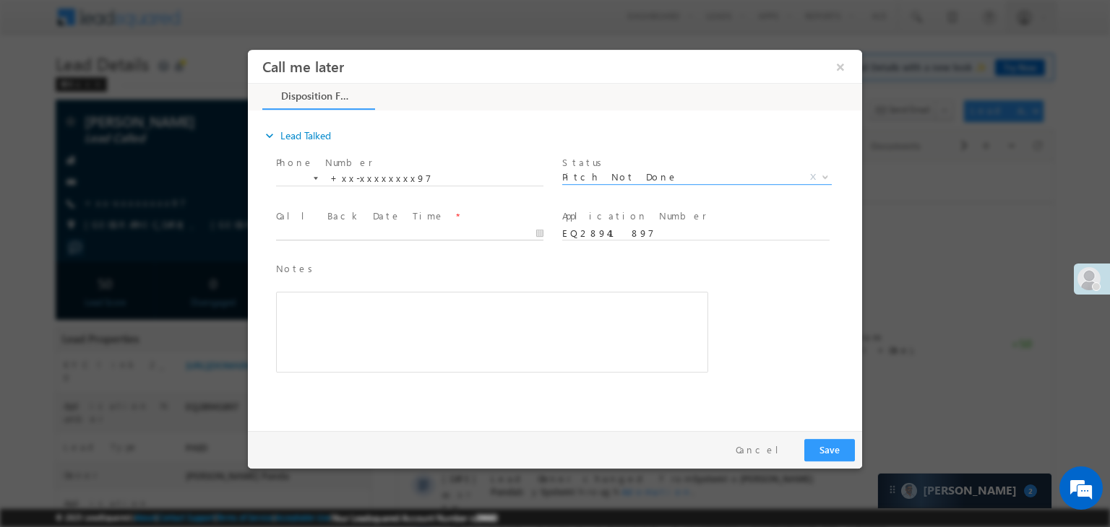
type input "09/14/25 9:10 PM"
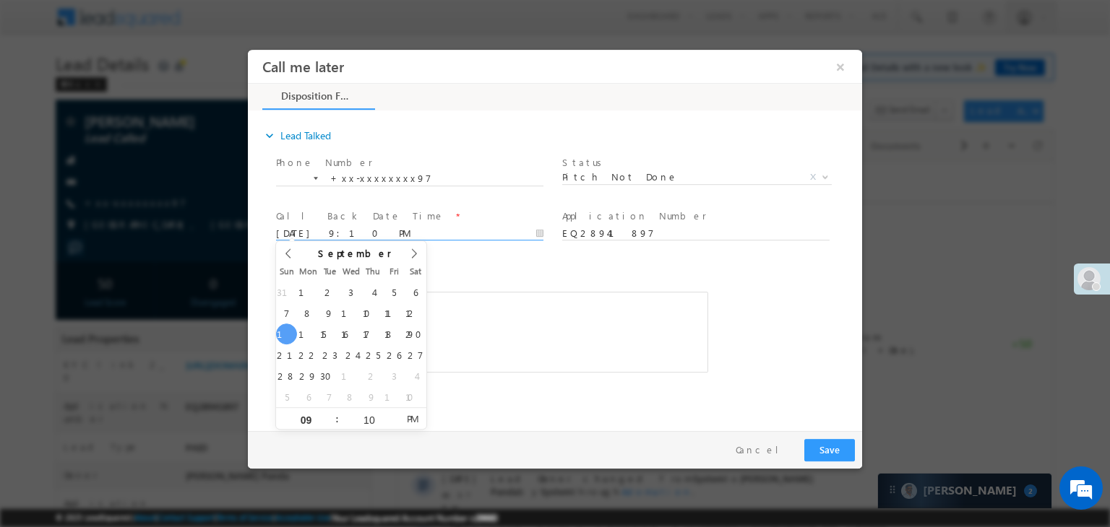
click at [402, 237] on body "Call me later ×" at bounding box center [555, 237] width 614 height 375
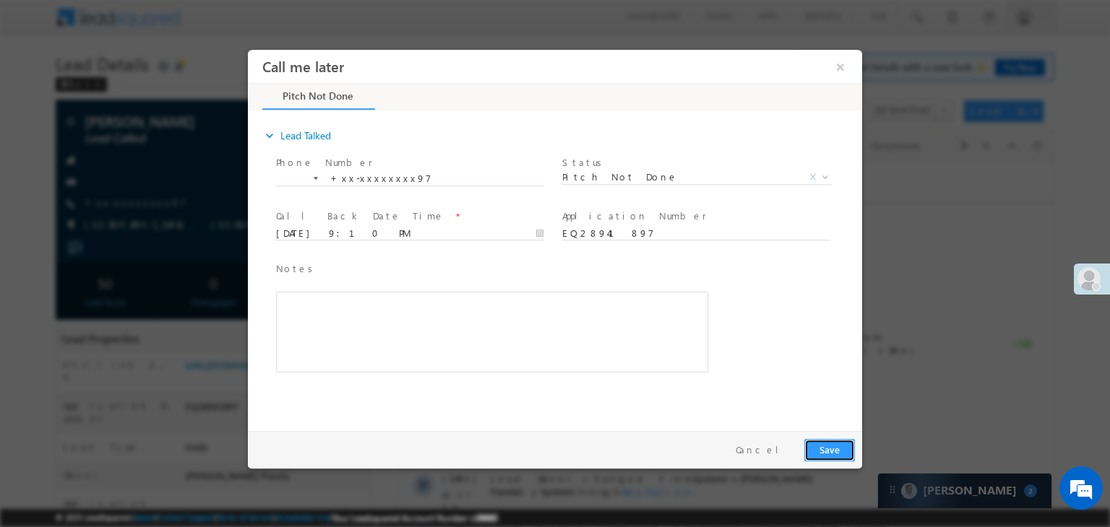
click at [826, 451] on button "Save" at bounding box center [829, 450] width 51 height 22
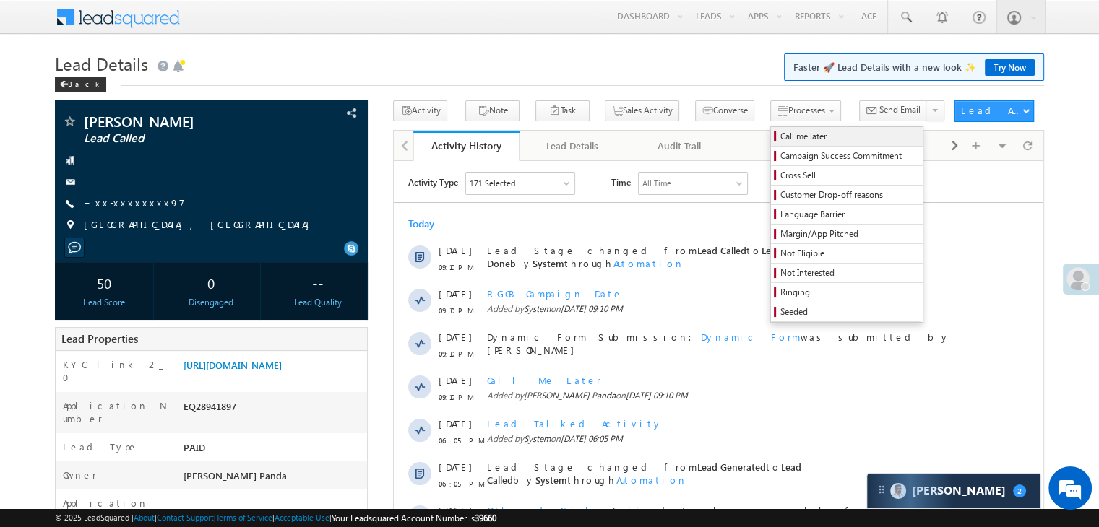
click at [780, 137] on span "Call me later" at bounding box center [848, 136] width 137 height 13
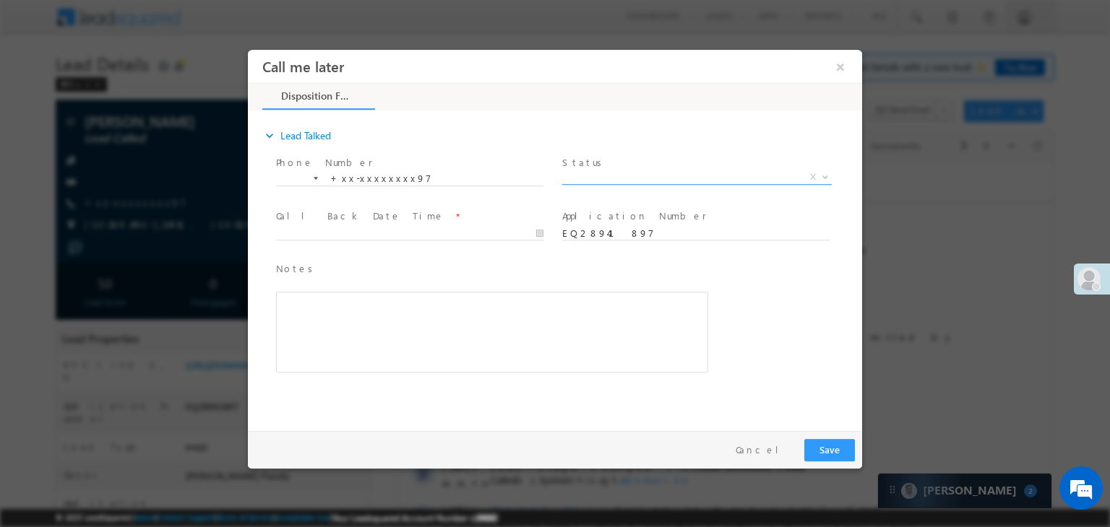
click at [699, 179] on span "X" at bounding box center [696, 177] width 269 height 14
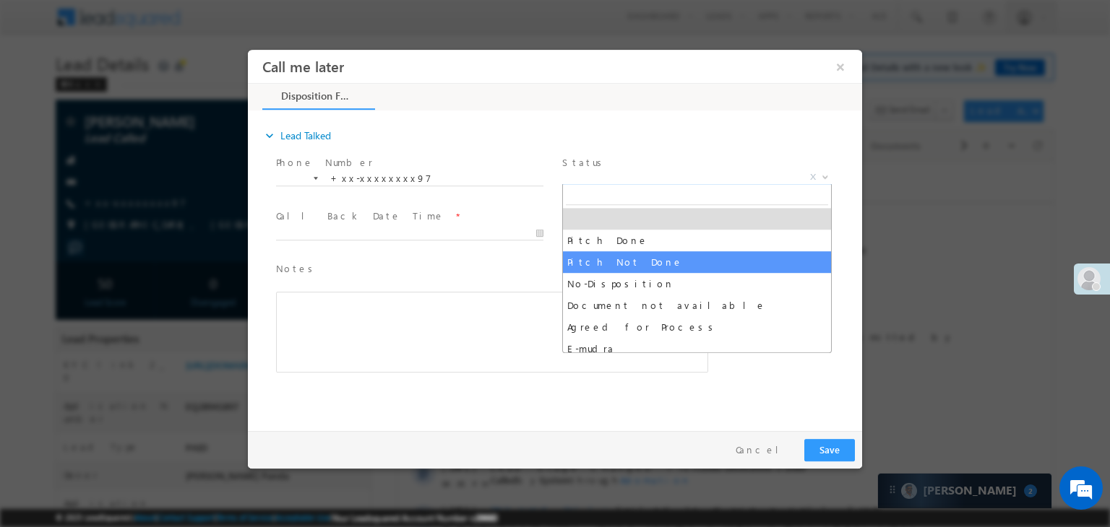
select select "Pitch Not Done"
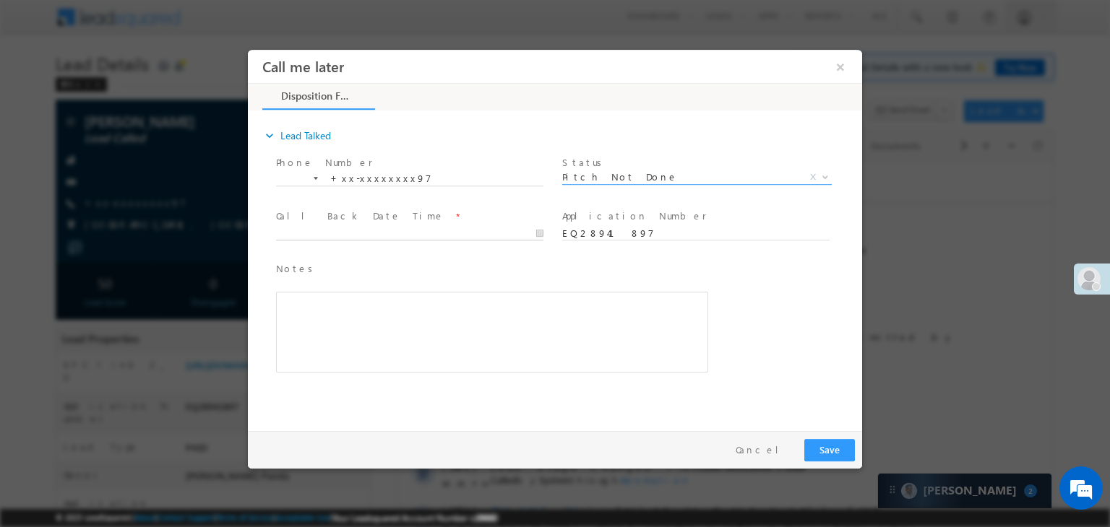
type input "09/14/25 9:11 PM"
click at [470, 231] on input "09/14/25 9:11 PM" at bounding box center [409, 234] width 267 height 14
click at [821, 454] on button "Save" at bounding box center [829, 450] width 51 height 22
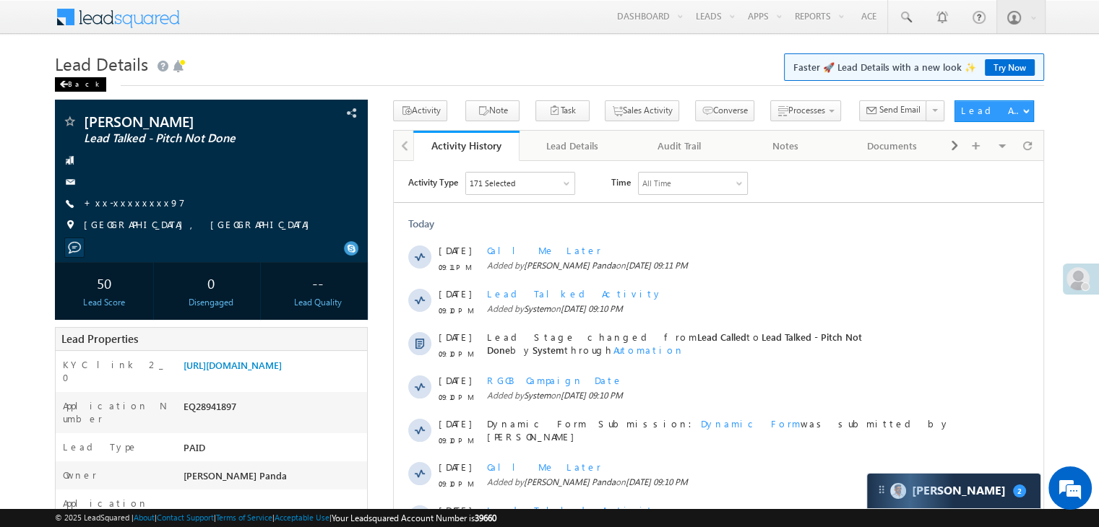
click at [66, 80] on div "Back" at bounding box center [80, 84] width 51 height 14
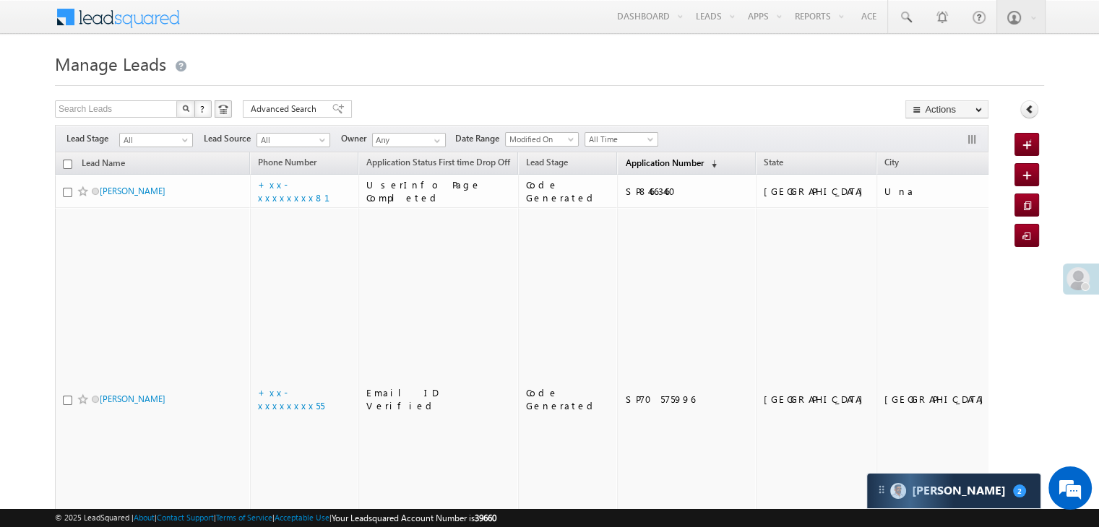
click at [625, 165] on span "Application Number" at bounding box center [664, 162] width 78 height 11
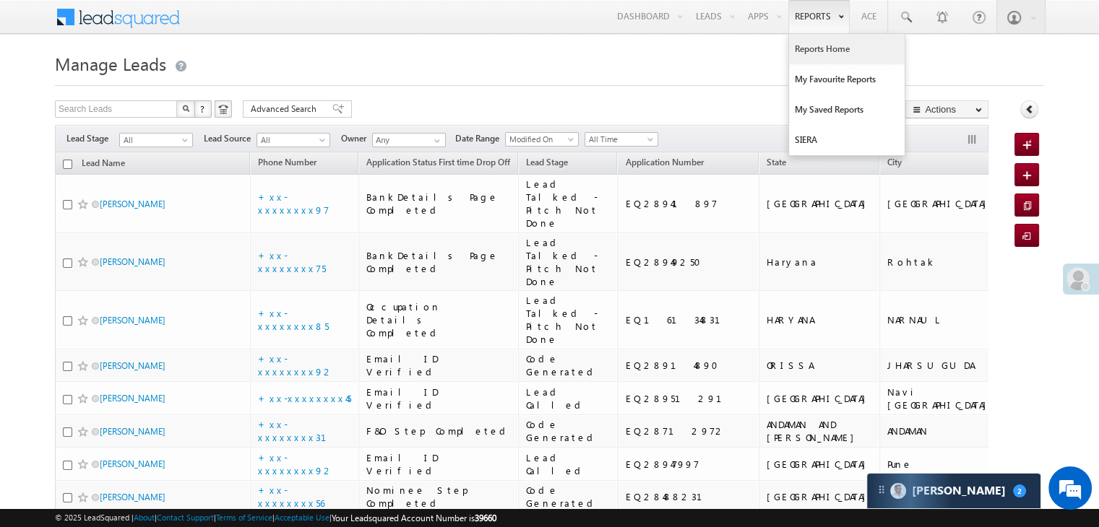
click at [812, 44] on link "Reports Home" at bounding box center [847, 49] width 116 height 30
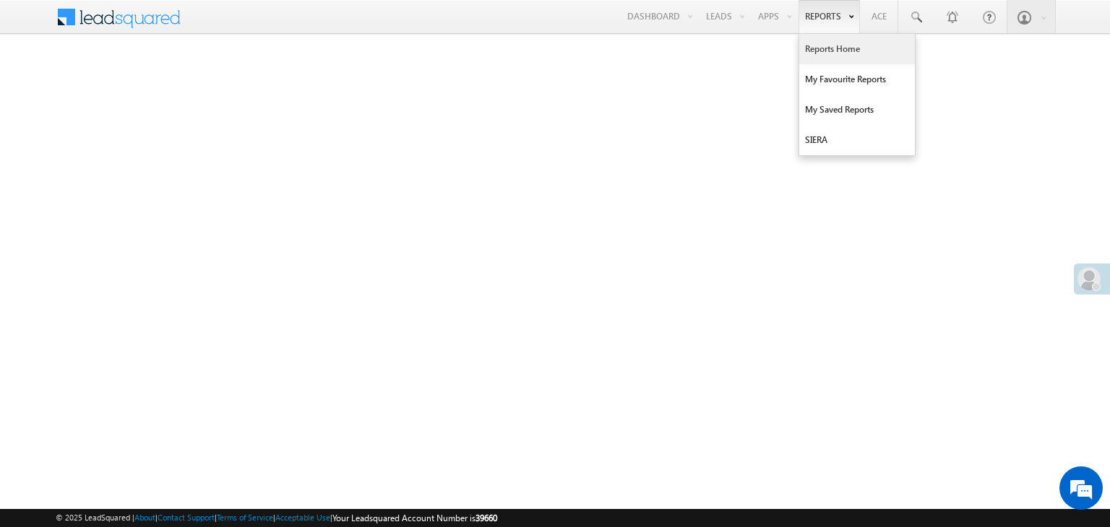
click at [833, 51] on link "Reports Home" at bounding box center [857, 49] width 116 height 30
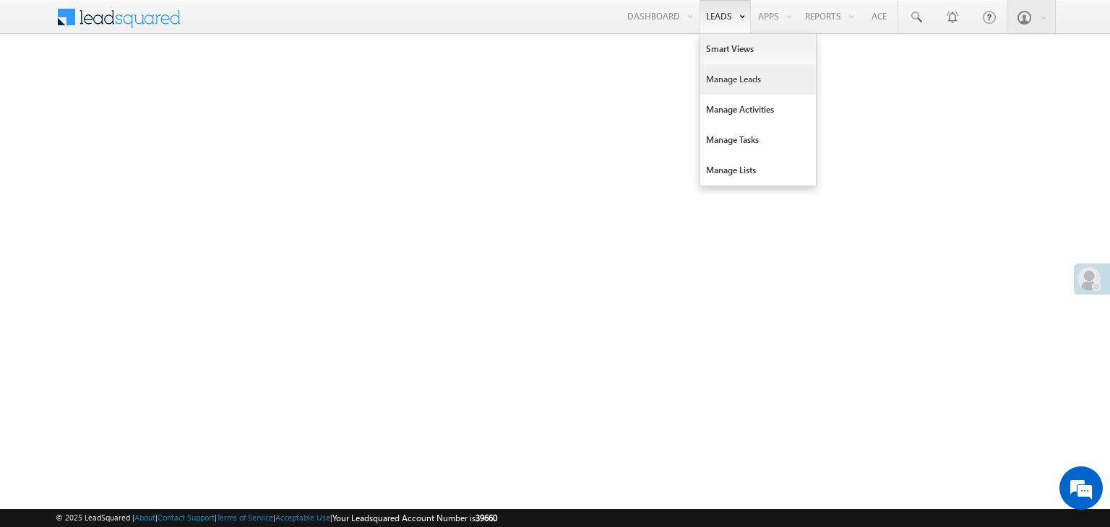
click at [723, 84] on link "Manage Leads" at bounding box center [758, 79] width 116 height 30
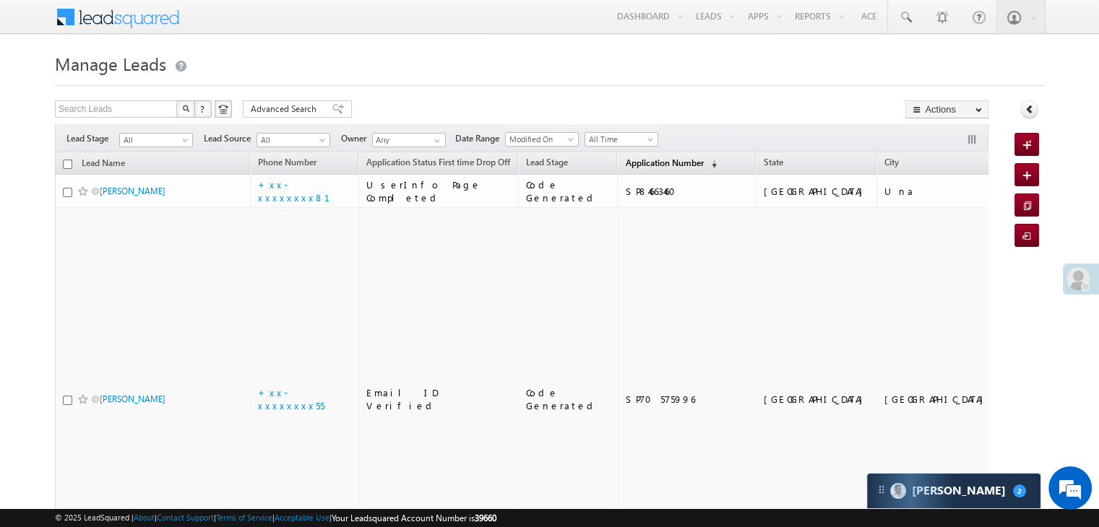
click at [653, 157] on span "Application Number" at bounding box center [664, 162] width 78 height 11
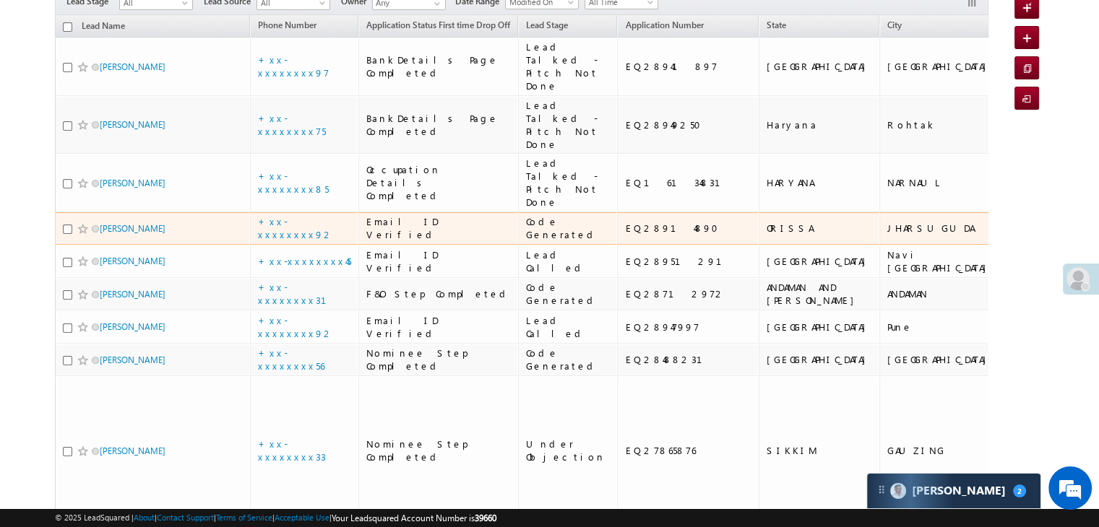
scroll to position [144, 0]
